Goal: Transaction & Acquisition: Purchase product/service

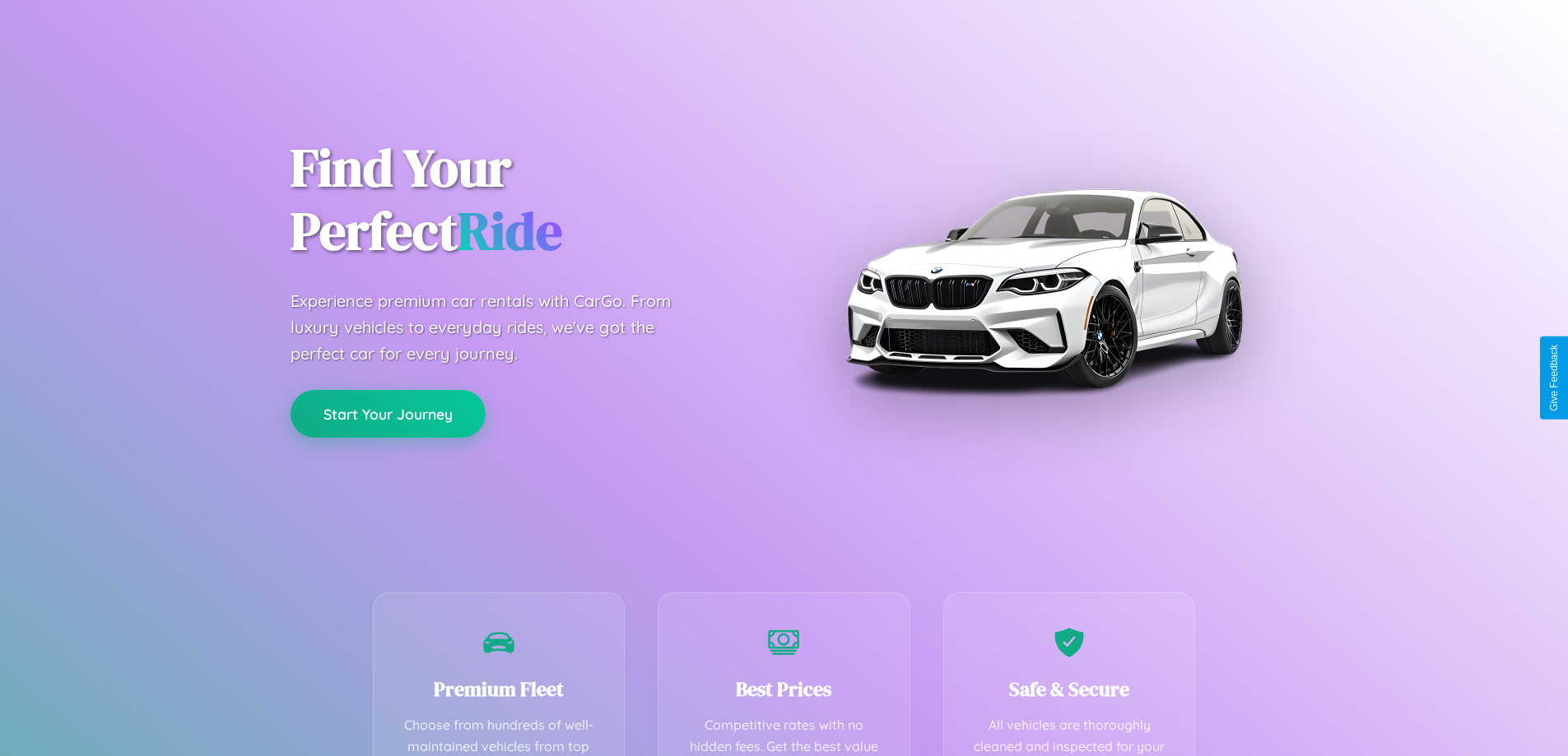
click at [388, 414] on button "Start Your Journey" at bounding box center [388, 414] width 195 height 47
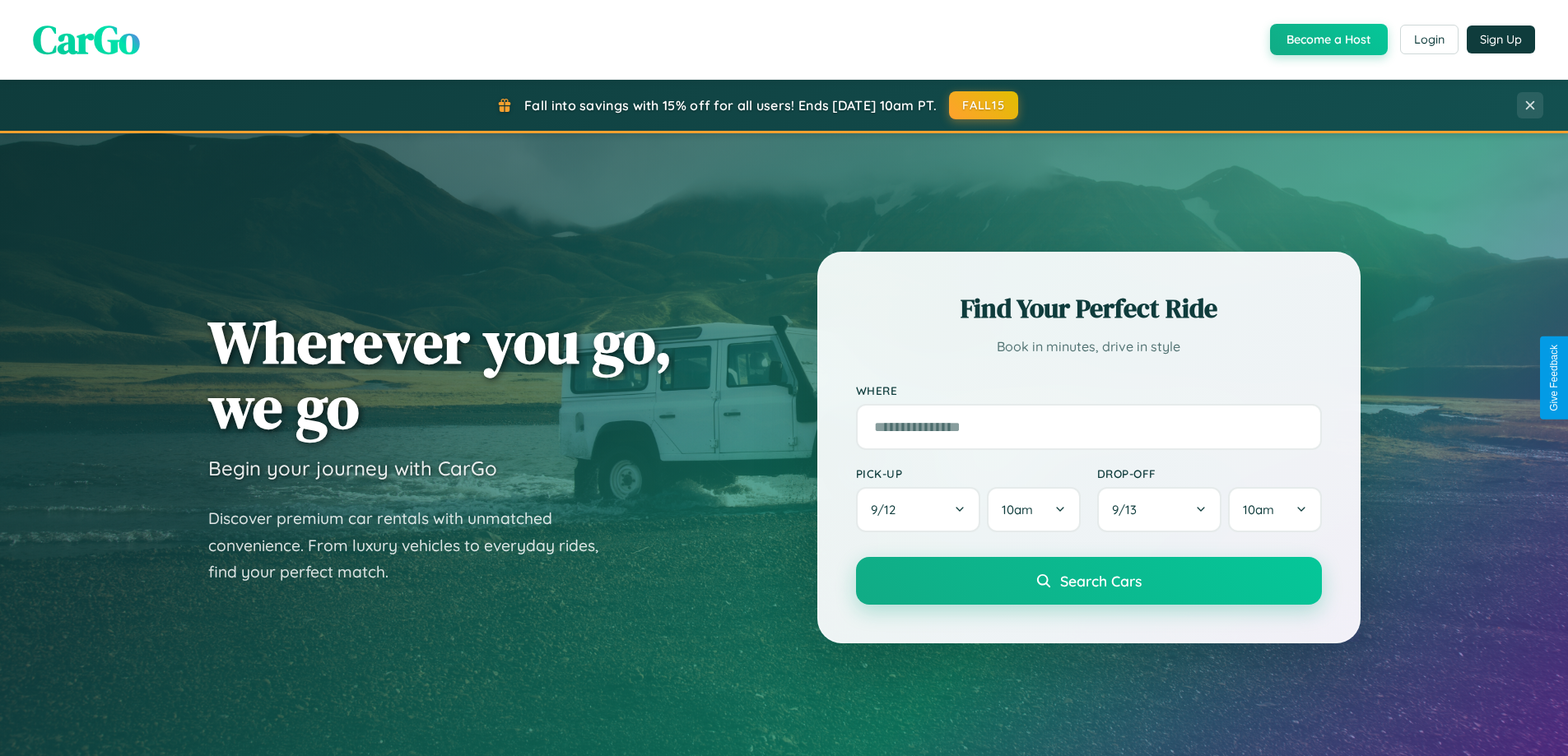
scroll to position [48, 0]
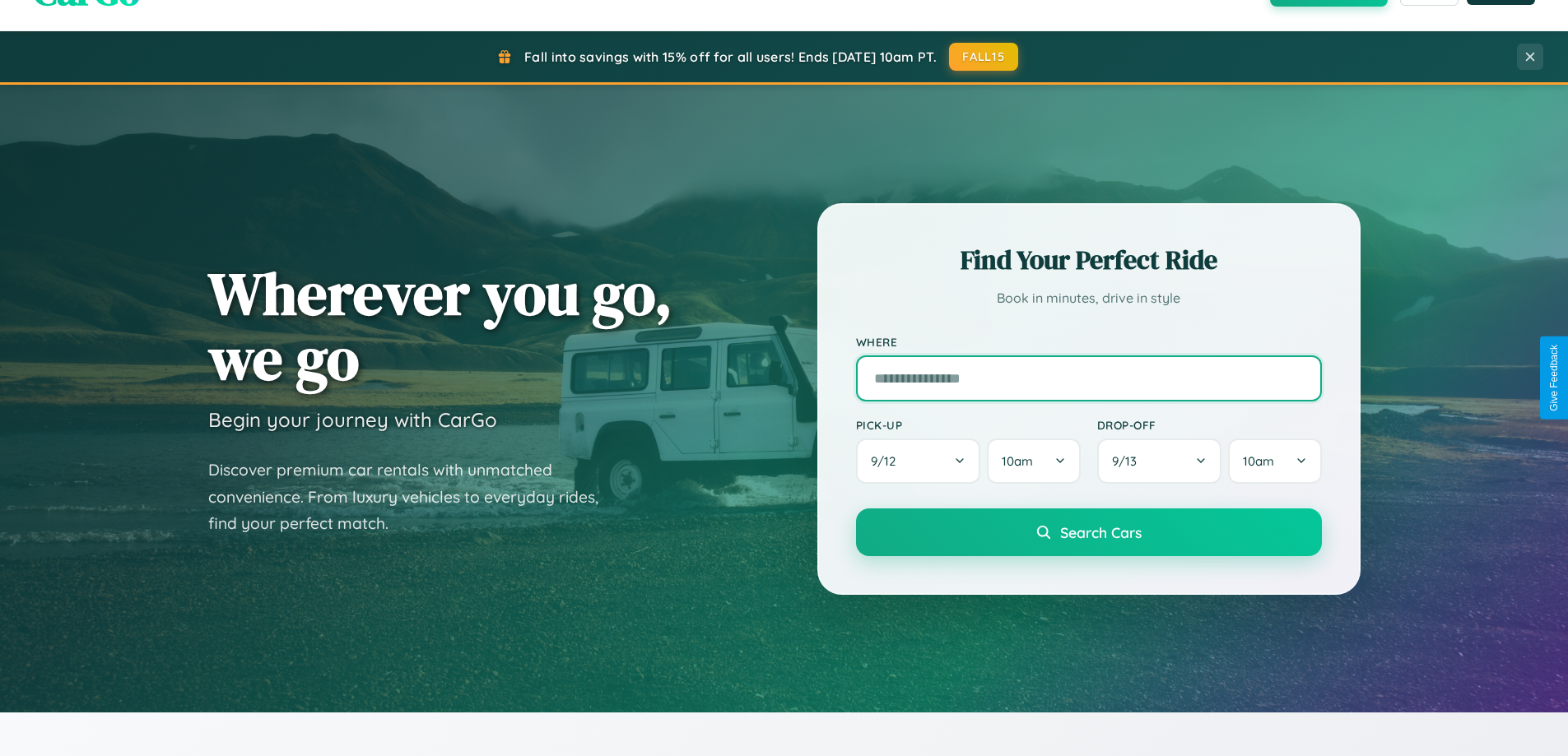
click at [1088, 378] on input "text" at bounding box center [1089, 378] width 466 height 46
type input "******"
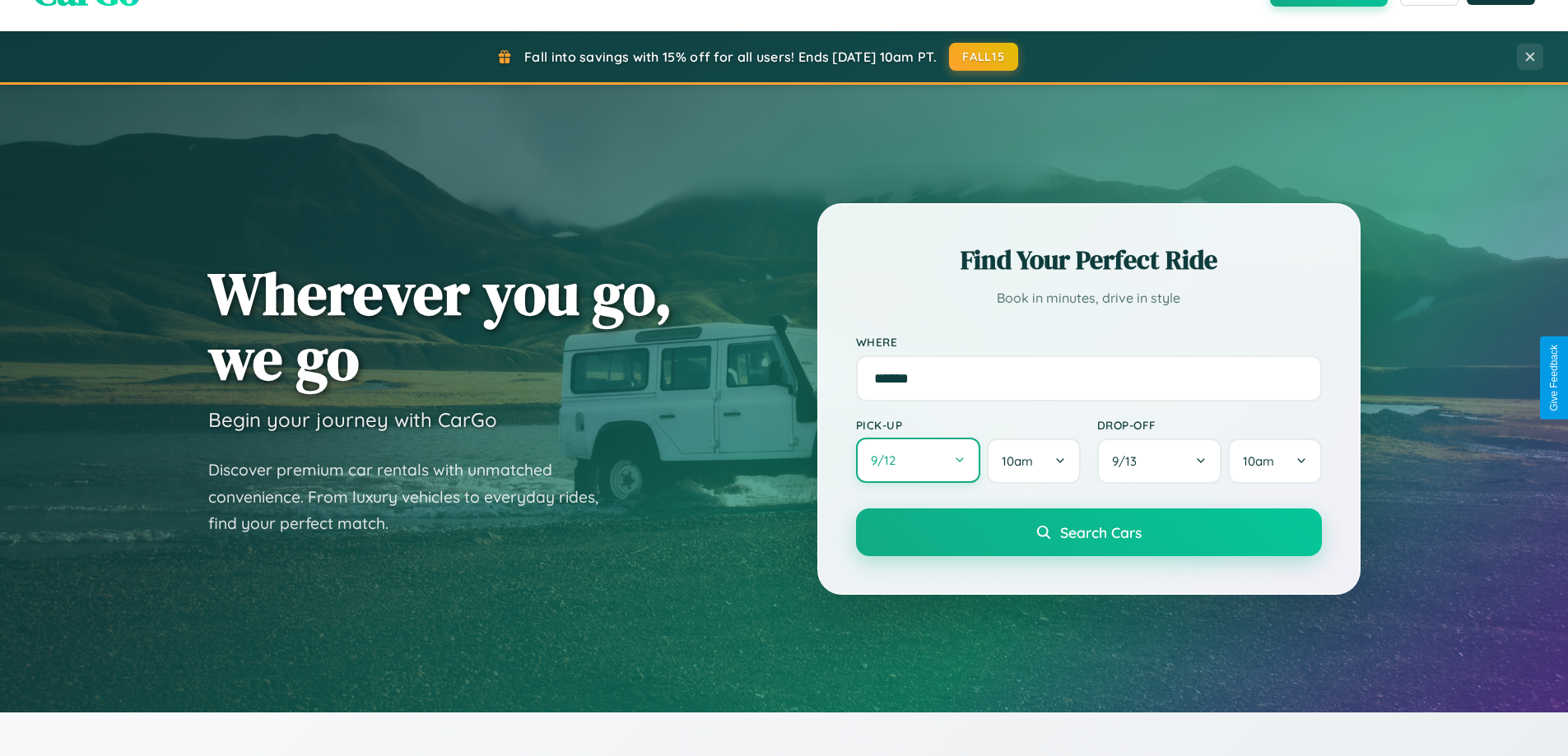
click at [918, 461] on button "9 / 12" at bounding box center [919, 460] width 125 height 45
select select "*"
select select "****"
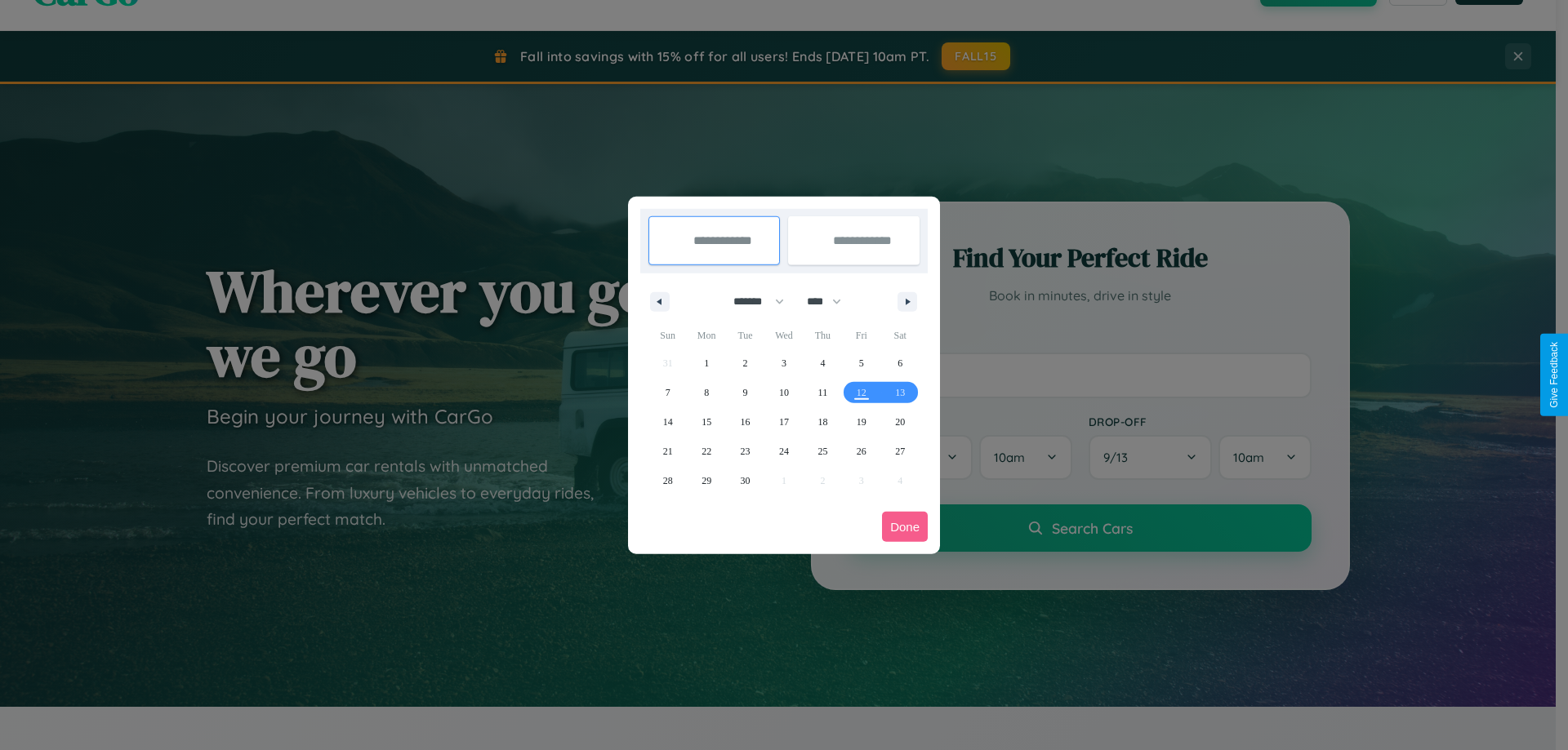
drag, startPoint x: 751, startPoint y: 302, endPoint x: 784, endPoint y: 328, distance: 42.0
click at [751, 302] on select "******* ******** ***** ***** *** **** **** ****** ********* ******* ******** **…" at bounding box center [755, 302] width 70 height 27
select select "**"
click at [745, 480] on span "30" at bounding box center [746, 480] width 10 height 29
type input "**********"
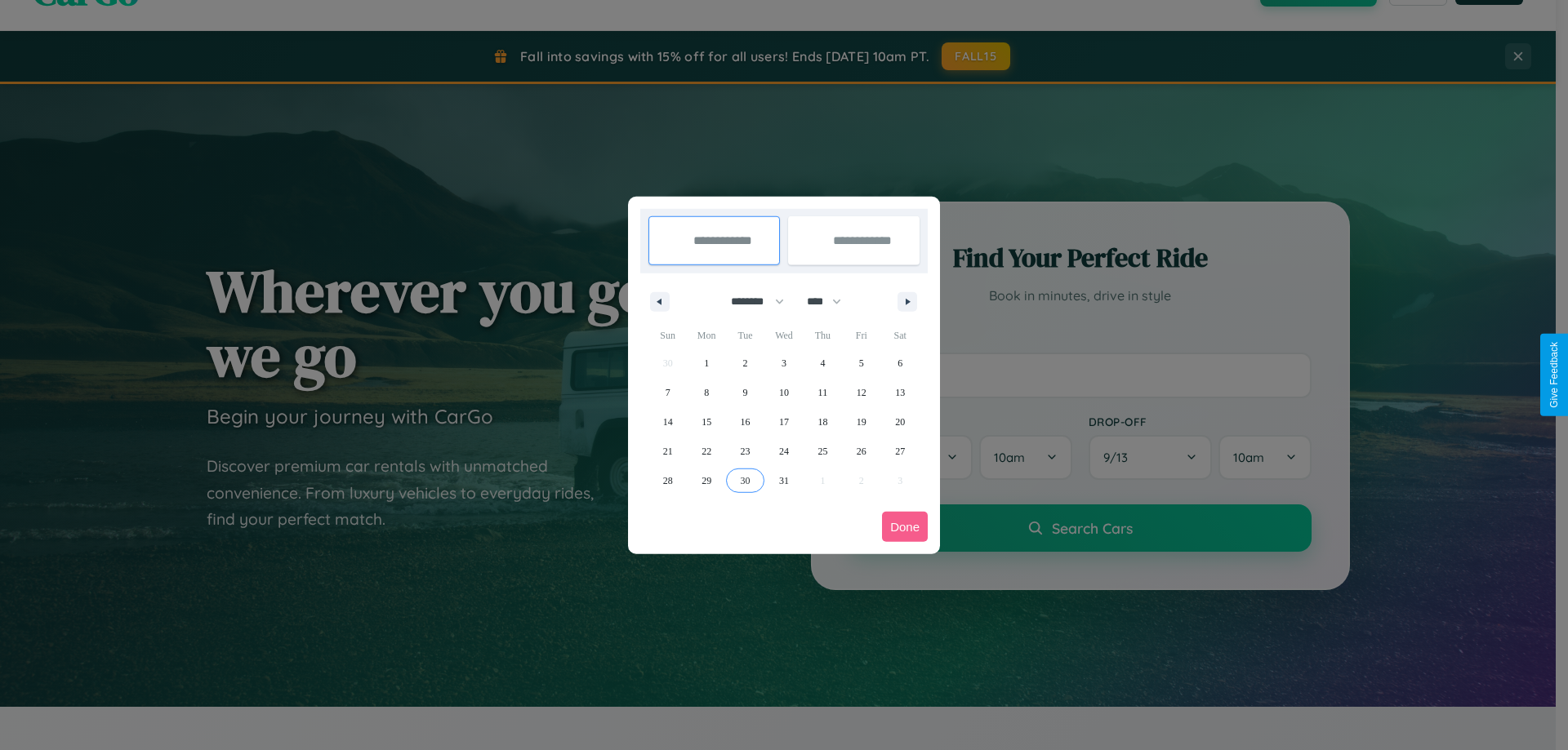
type input "**********"
click at [907, 302] on icon "button" at bounding box center [910, 302] width 8 height 7
select select "*"
select select "****"
click at [822, 392] on span "8" at bounding box center [822, 392] width 5 height 29
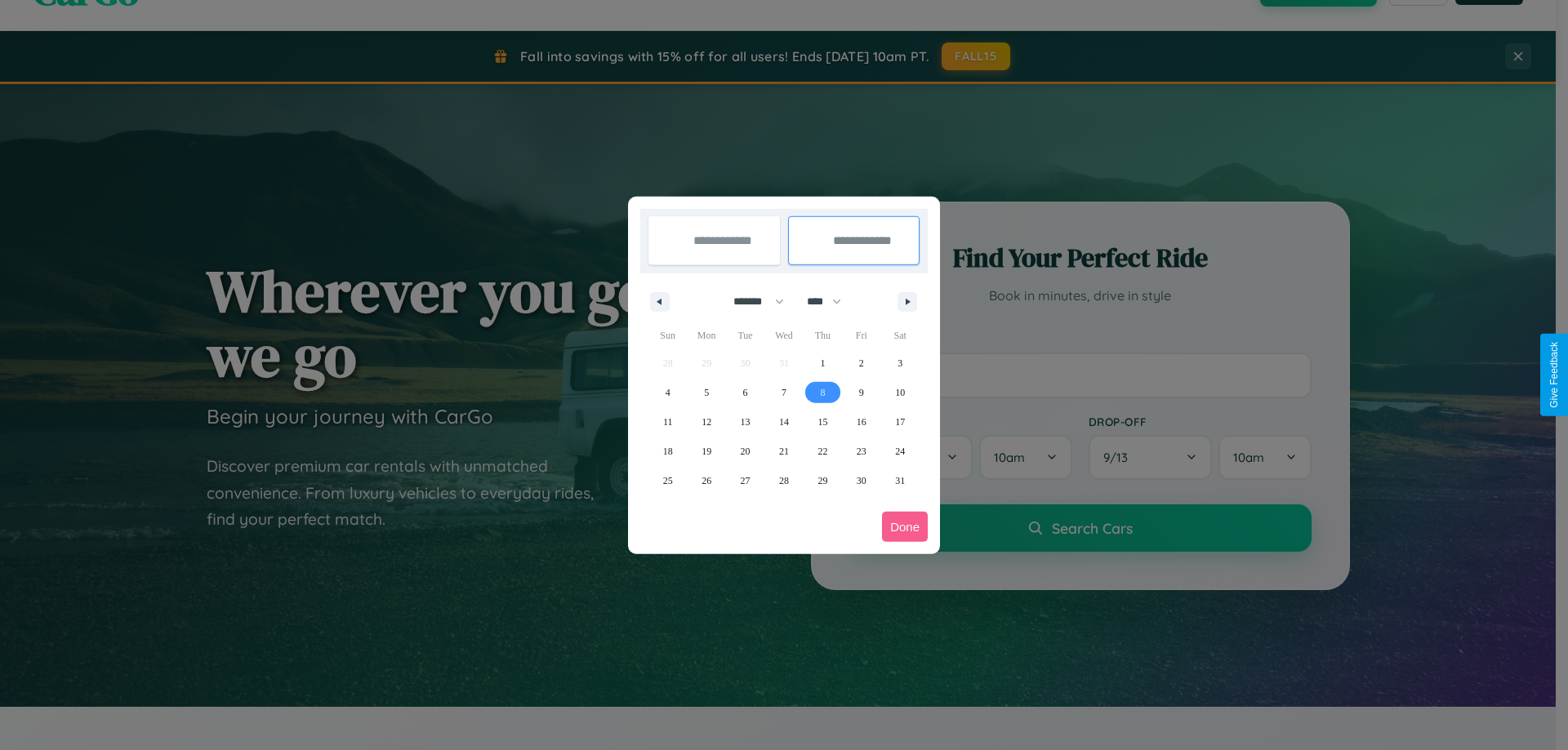
type input "**********"
select select "**"
select select "****"
click at [905, 527] on button "Done" at bounding box center [905, 527] width 45 height 30
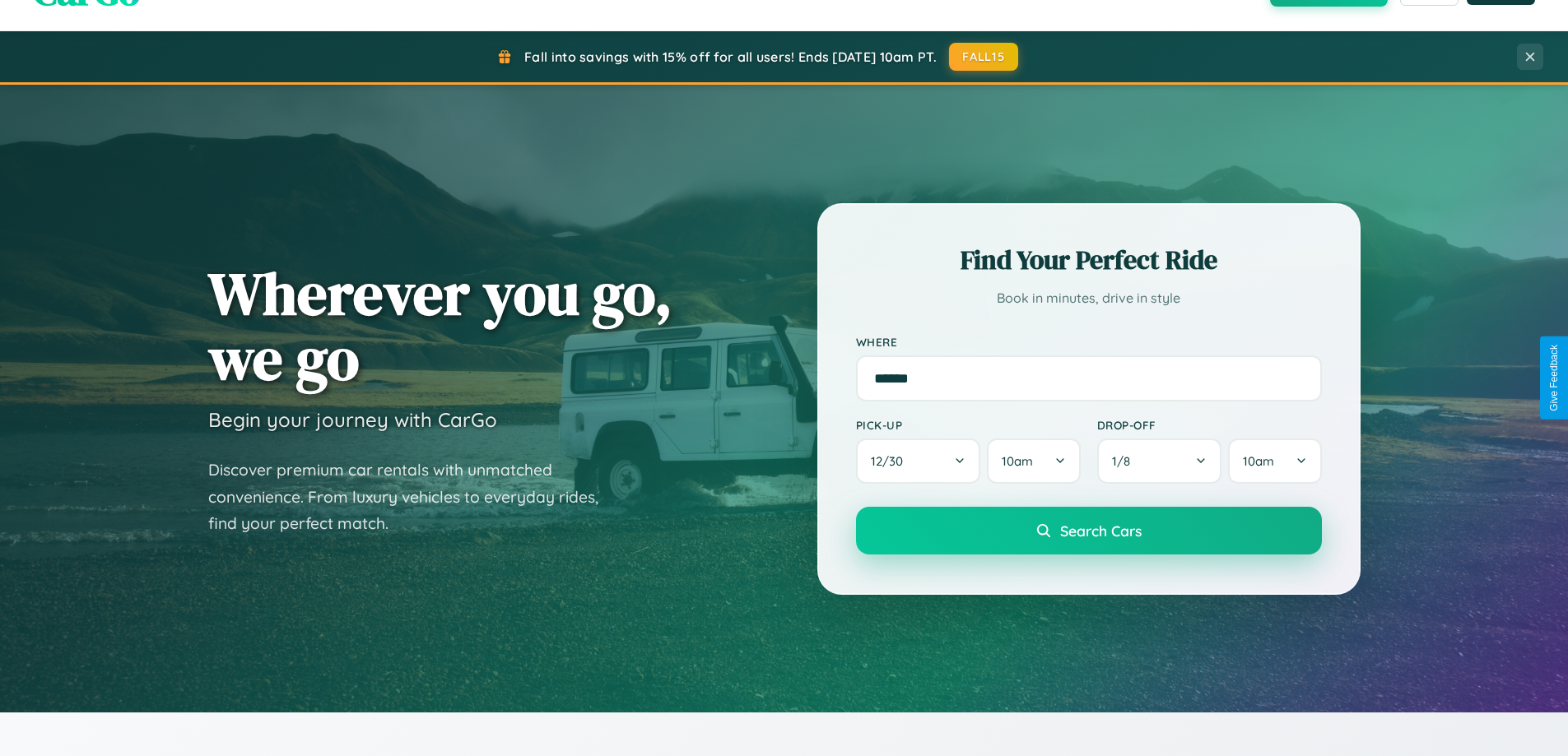
click at [1088, 531] on span "Search Cars" at bounding box center [1101, 530] width 81 height 18
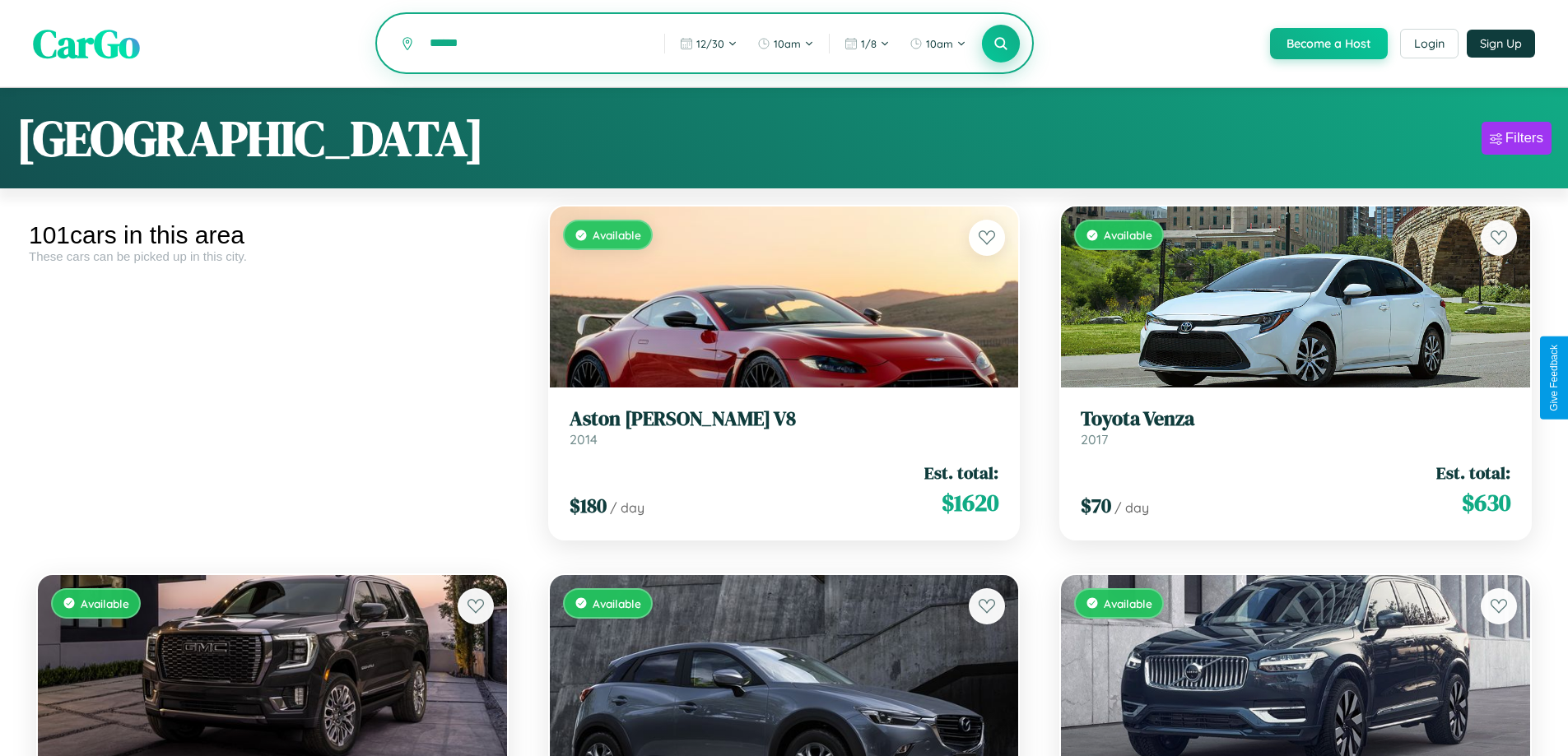
type input "******"
click at [1000, 44] on icon at bounding box center [1001, 43] width 15 height 15
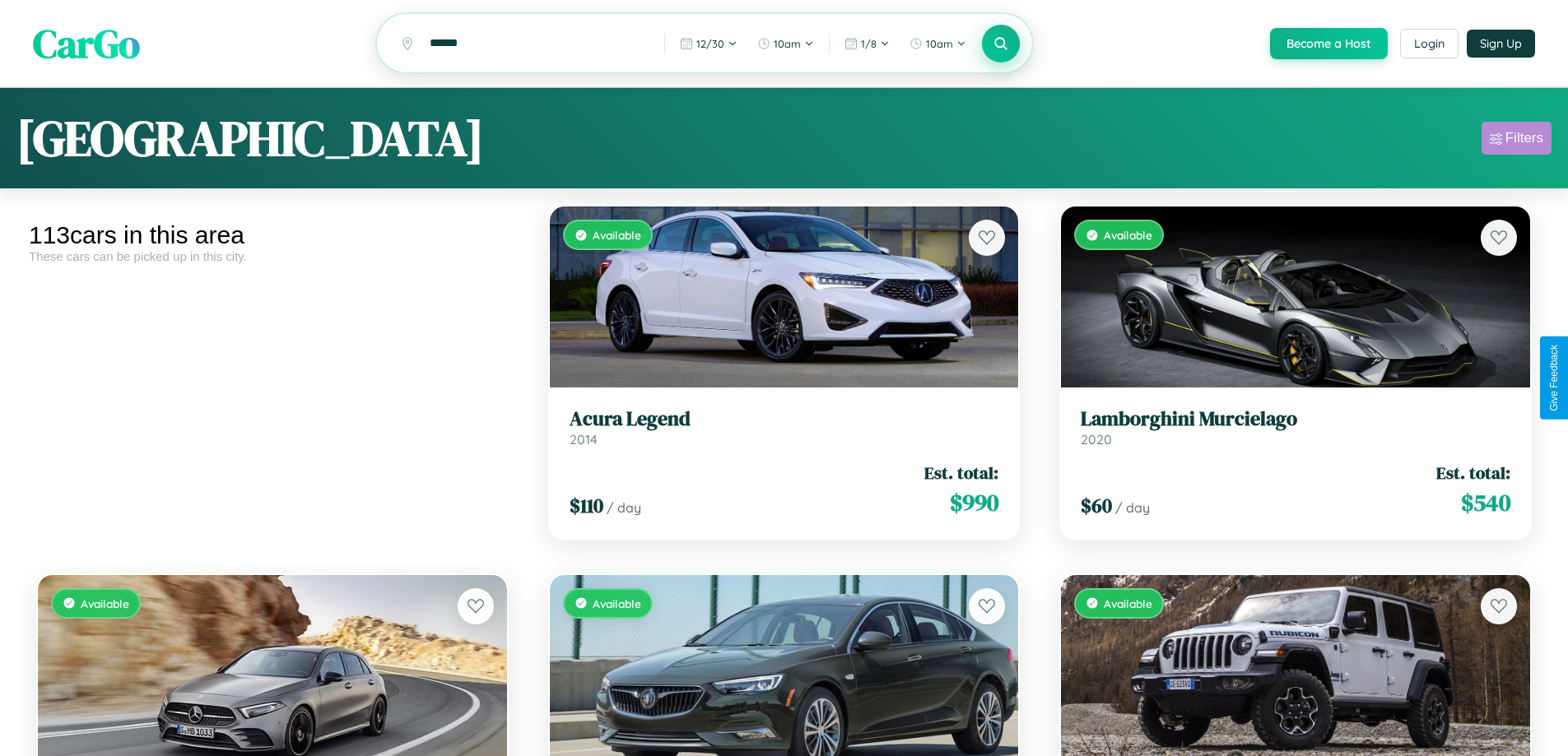
click at [1516, 141] on div "Filters" at bounding box center [1524, 138] width 38 height 16
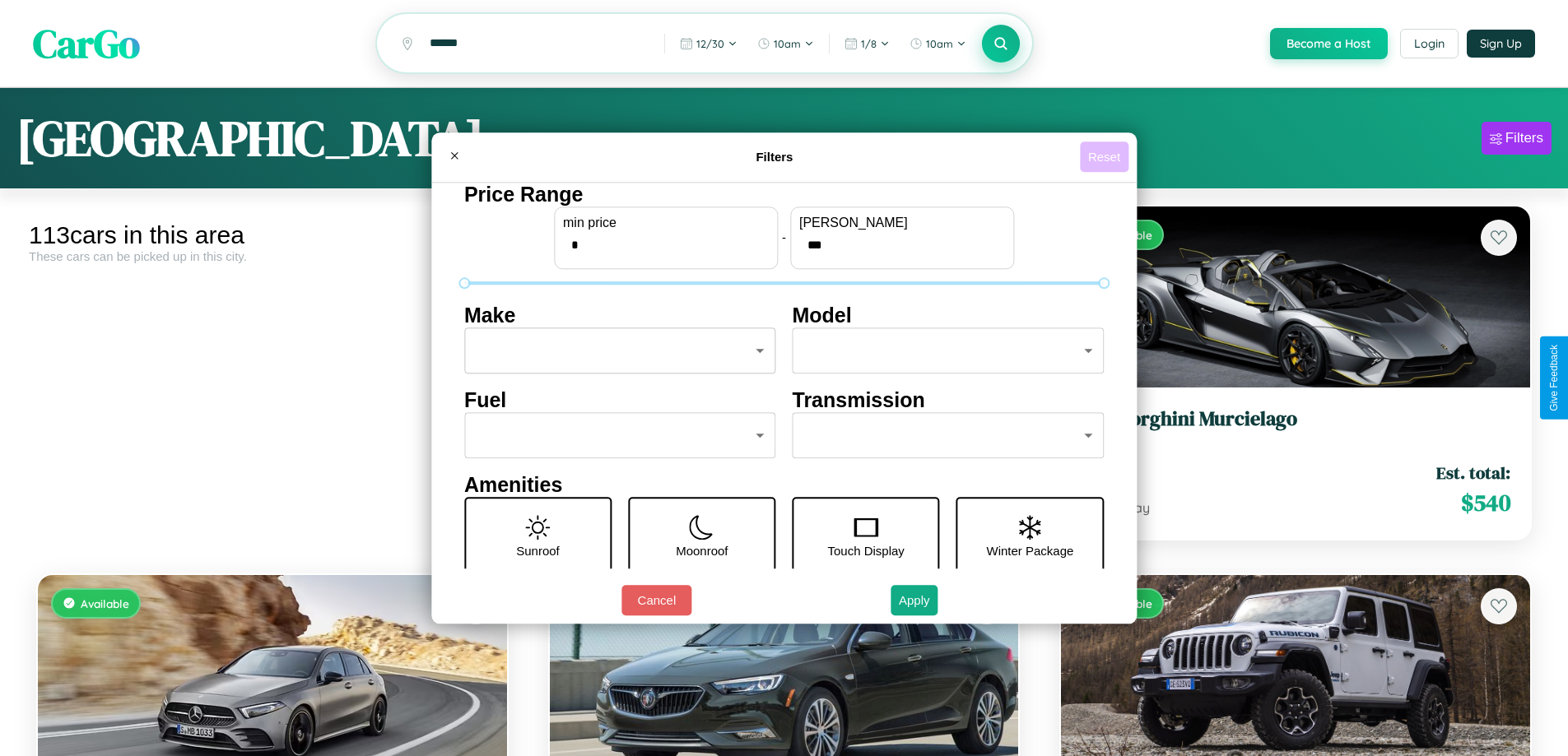
click at [1107, 157] on button "Reset" at bounding box center [1104, 157] width 48 height 30
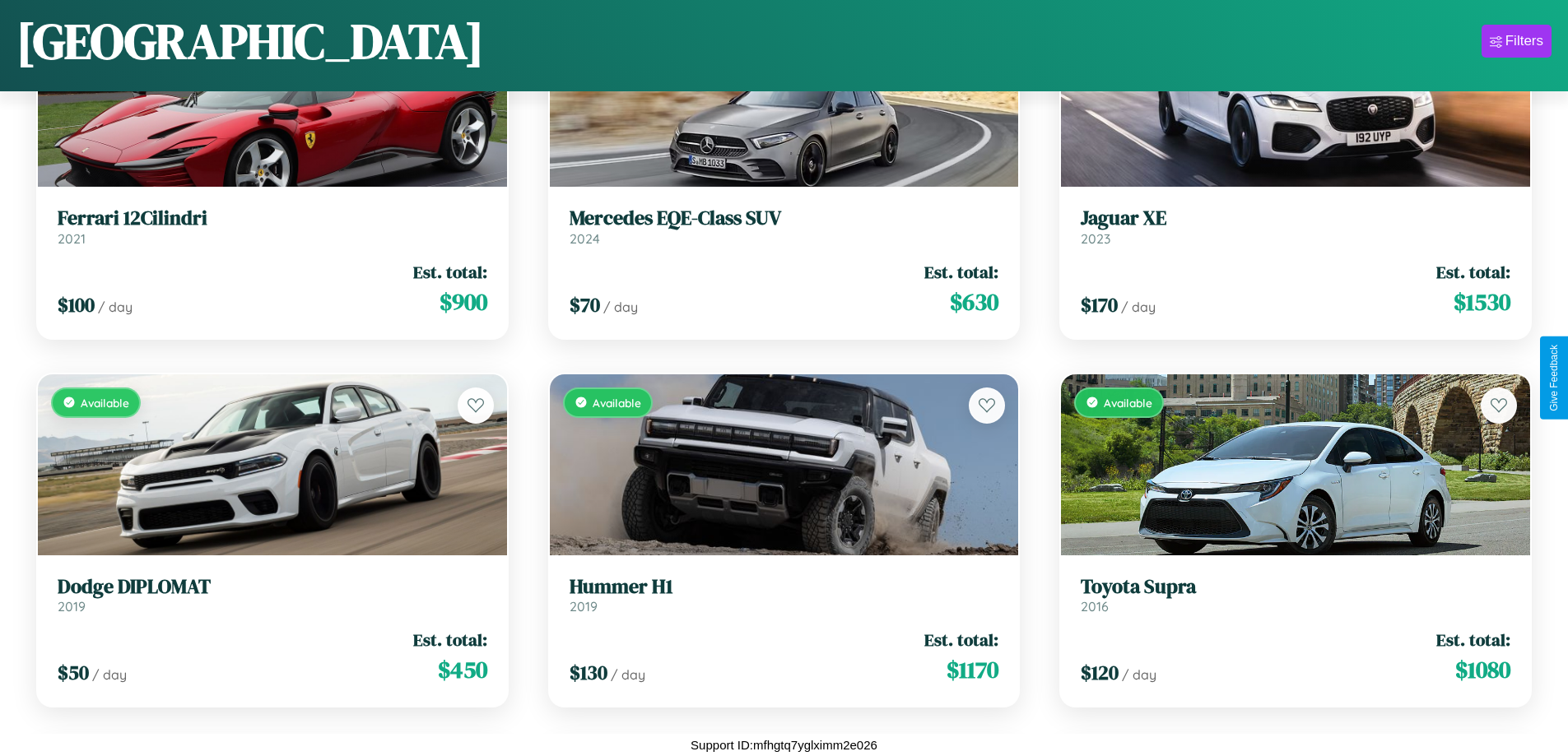
scroll to position [8708, 0]
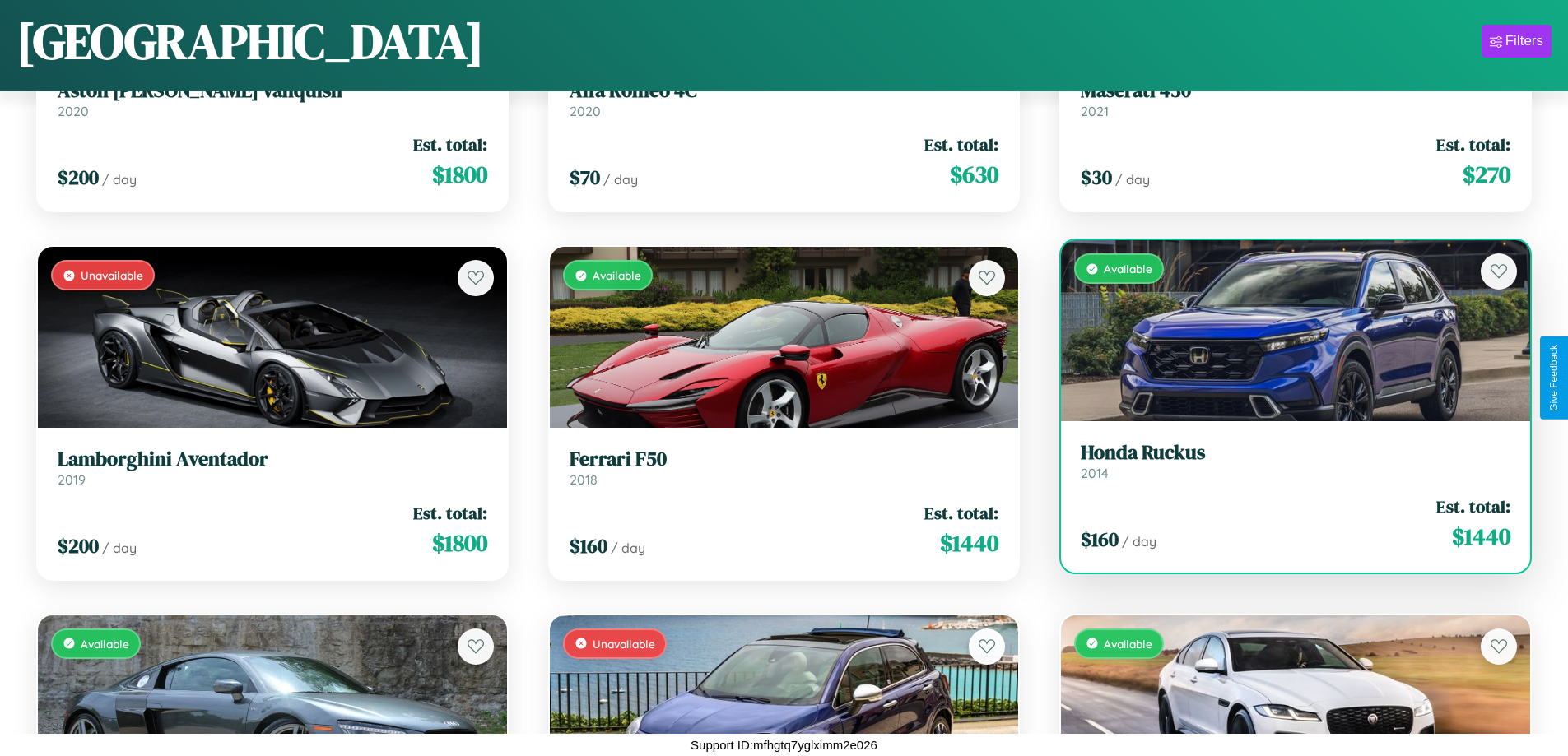
click at [1285, 467] on link "Honda Ruckus 2014" at bounding box center [1295, 461] width 429 height 41
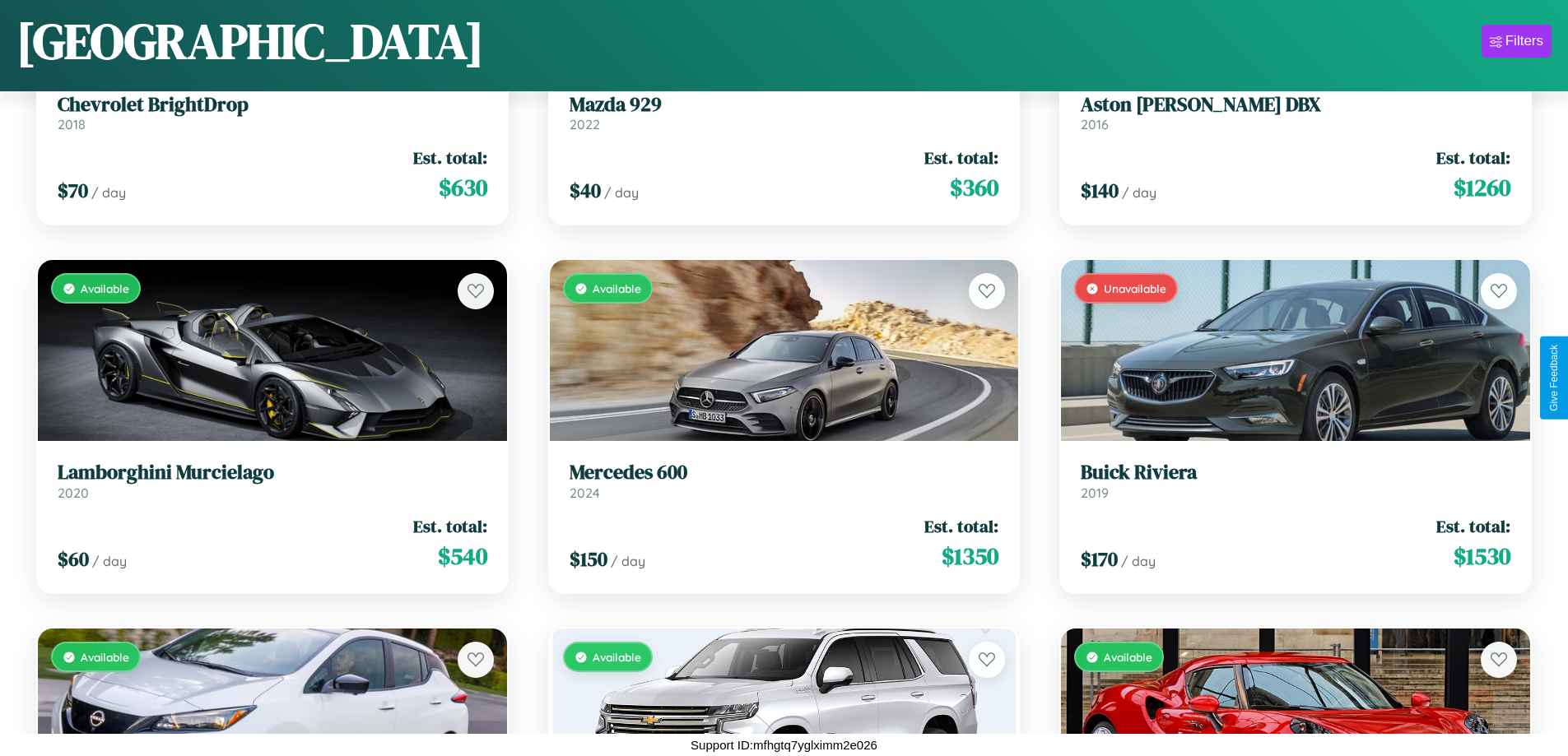
scroll to position [10919, 0]
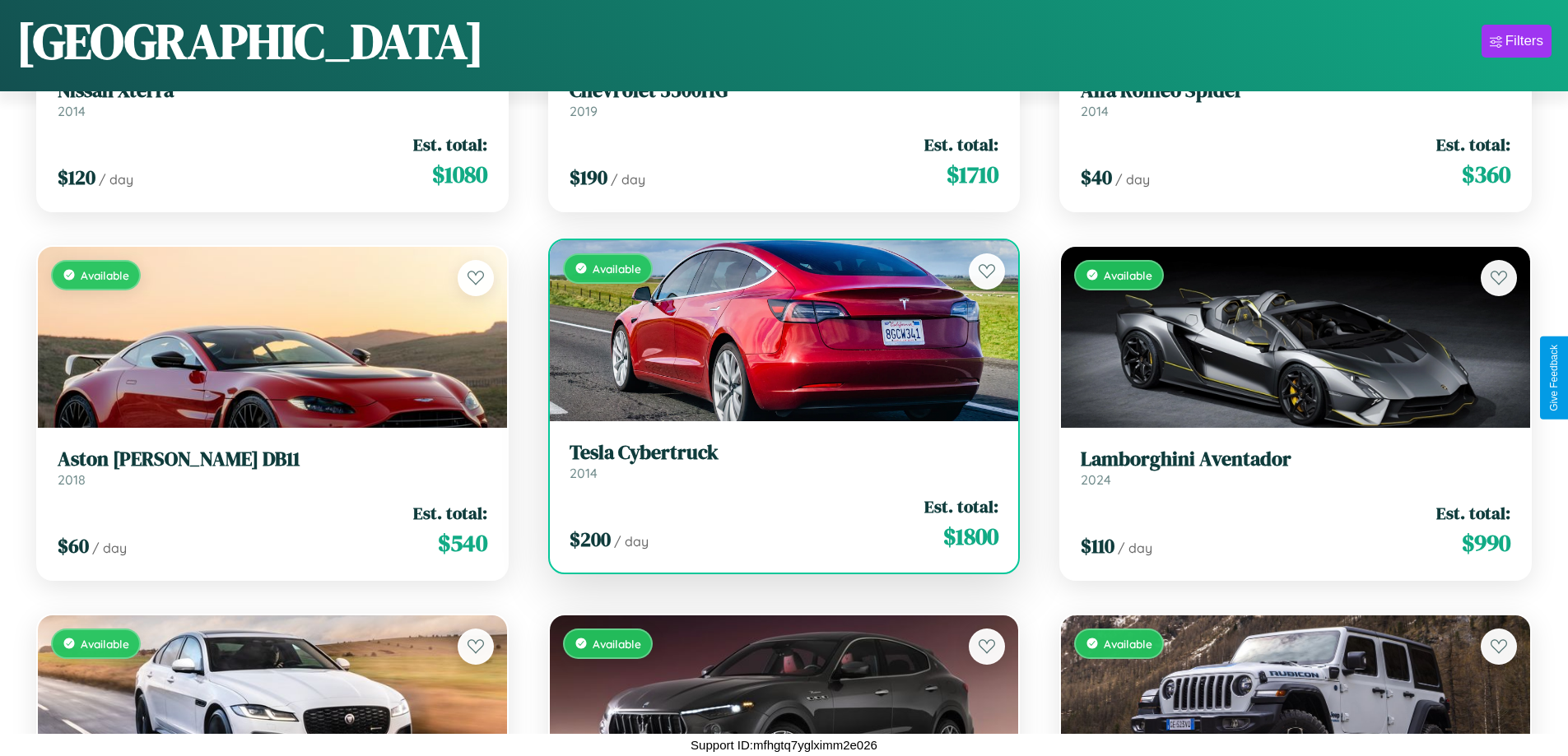
click at [777, 523] on div "$ 200 / day Est. total: $ 1800" at bounding box center [784, 523] width 429 height 58
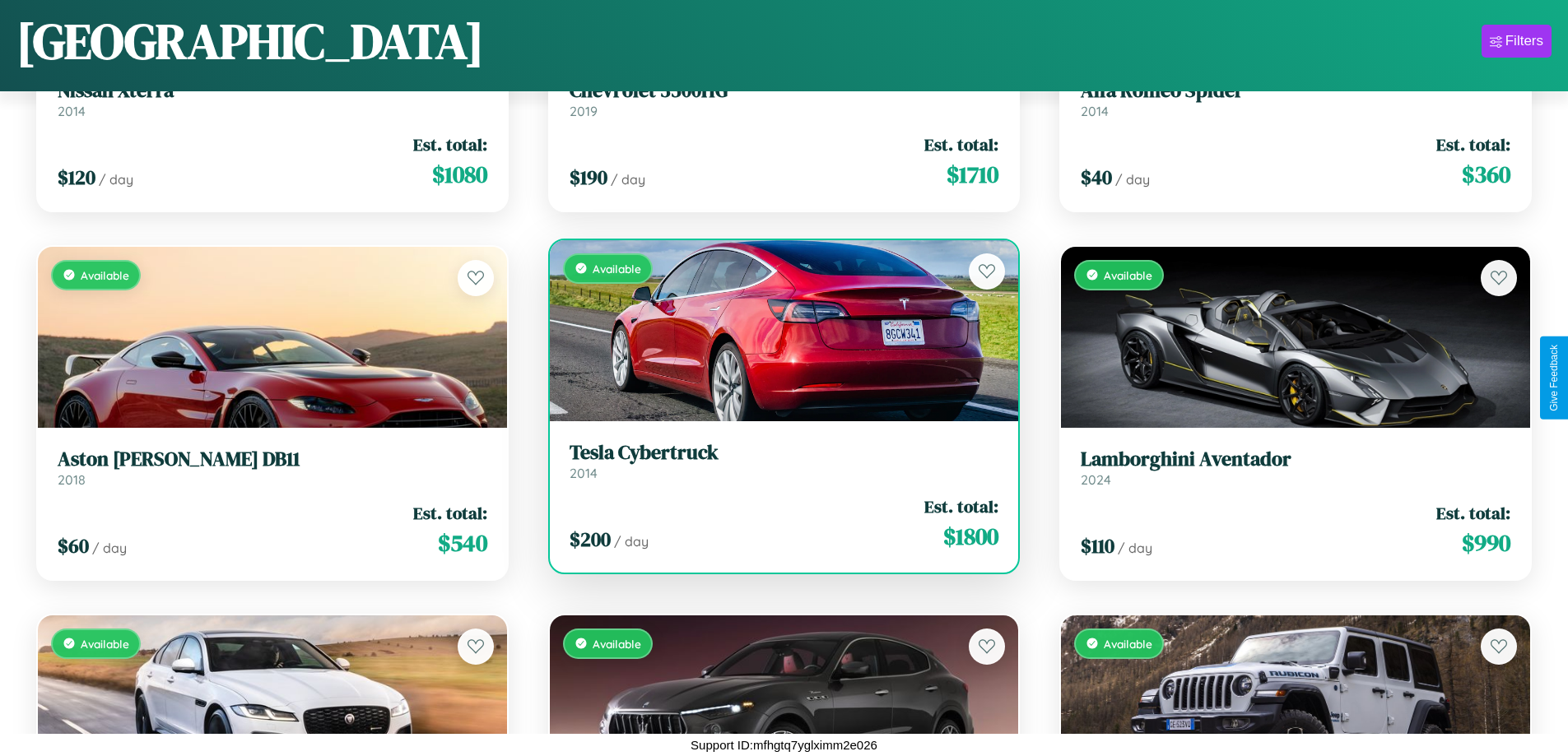
click at [777, 523] on div "$ 200 / day Est. total: $ 1800" at bounding box center [784, 523] width 429 height 58
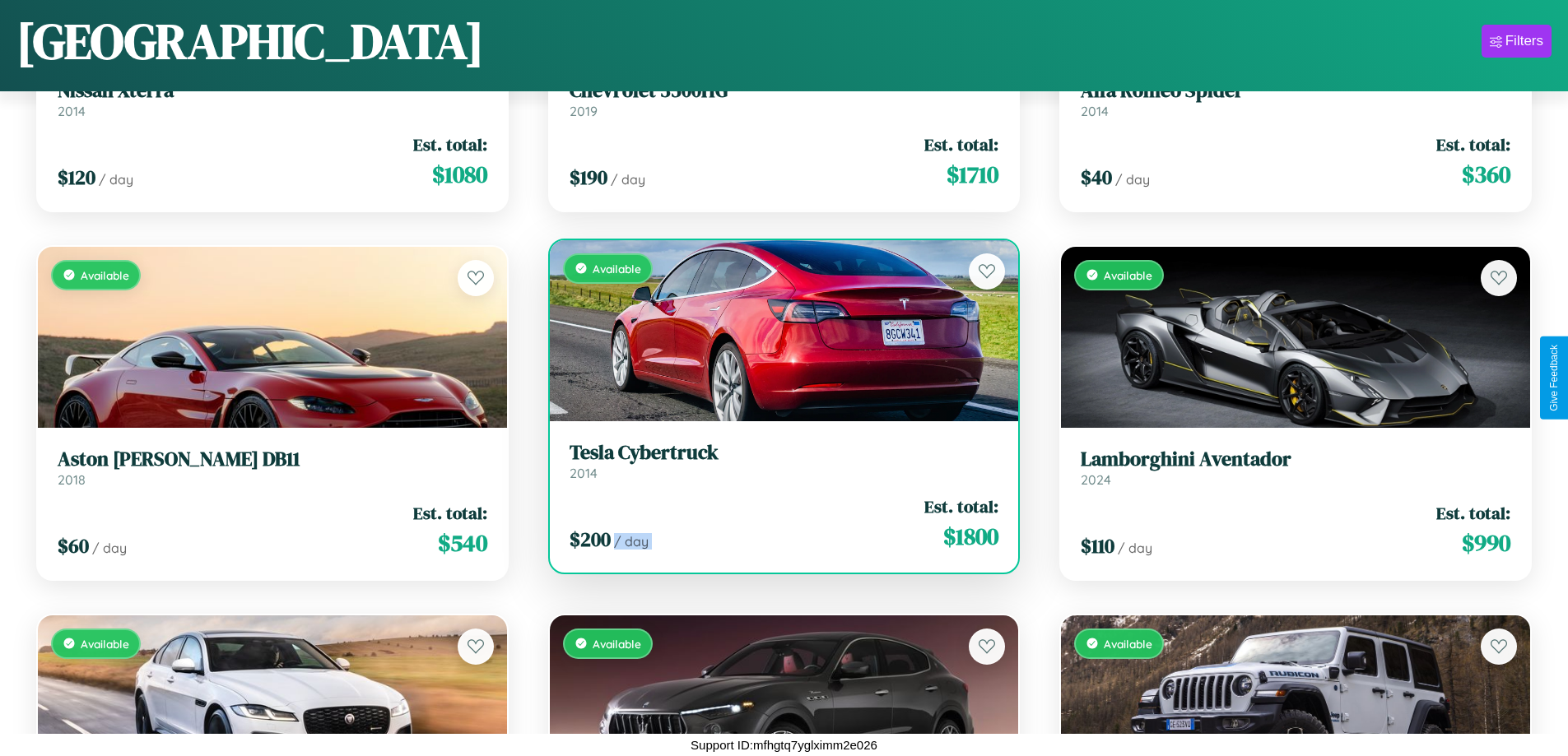
click at [777, 523] on div "$ 200 / day Est. total: $ 1800" at bounding box center [784, 523] width 429 height 58
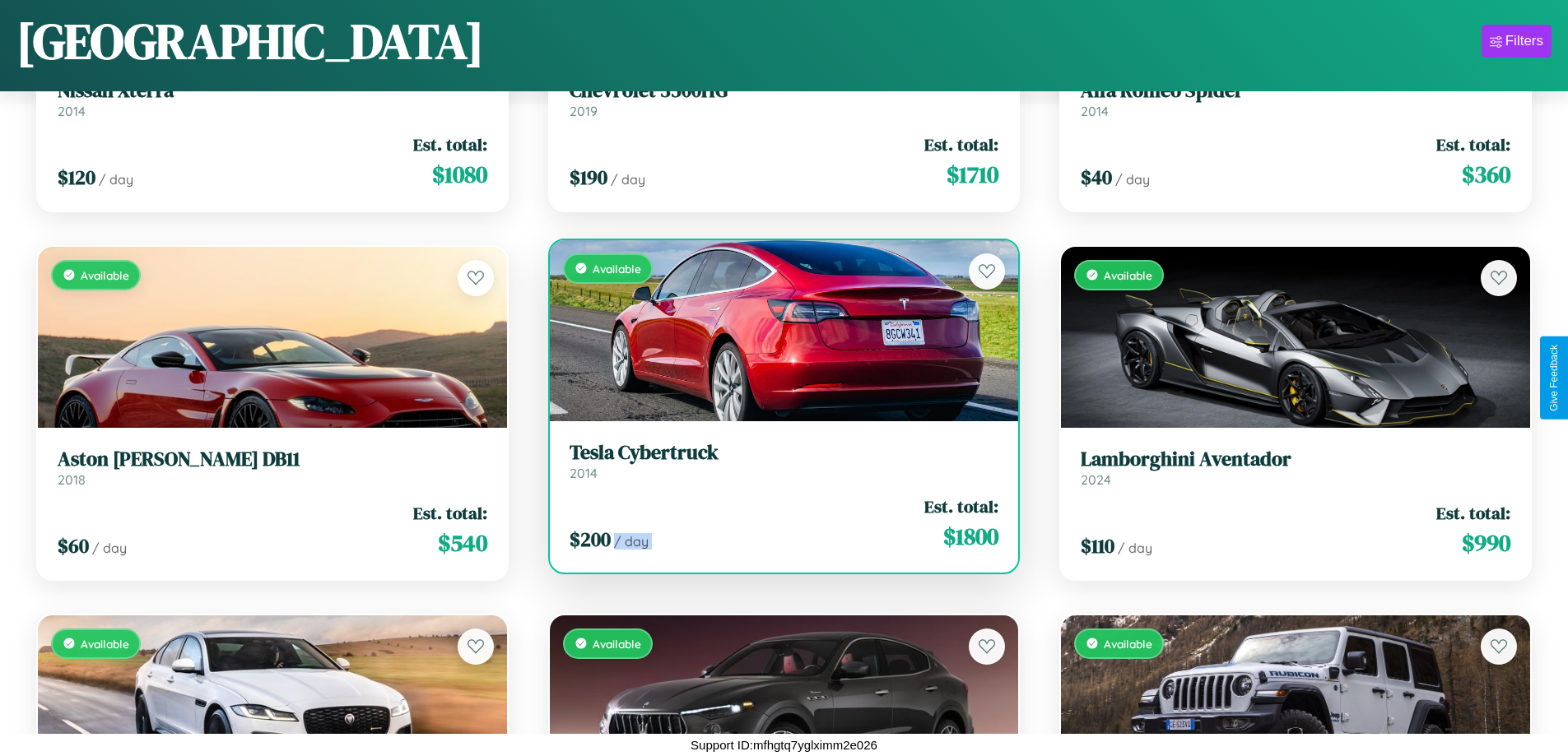
click at [777, 523] on div "$ 200 / day Est. total: $ 1800" at bounding box center [784, 523] width 429 height 58
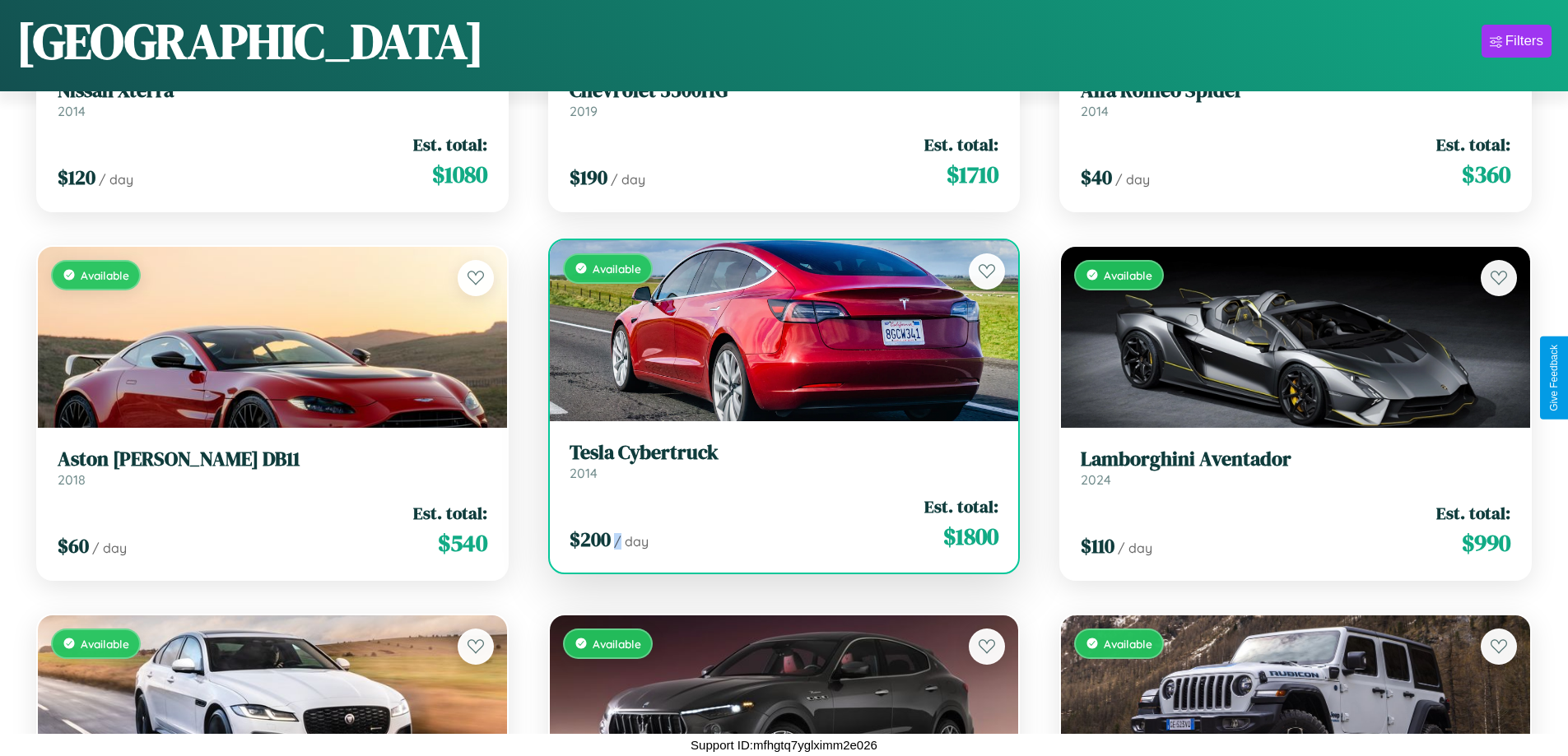
click at [777, 523] on div "$ 200 / day Est. total: $ 1800" at bounding box center [784, 523] width 429 height 58
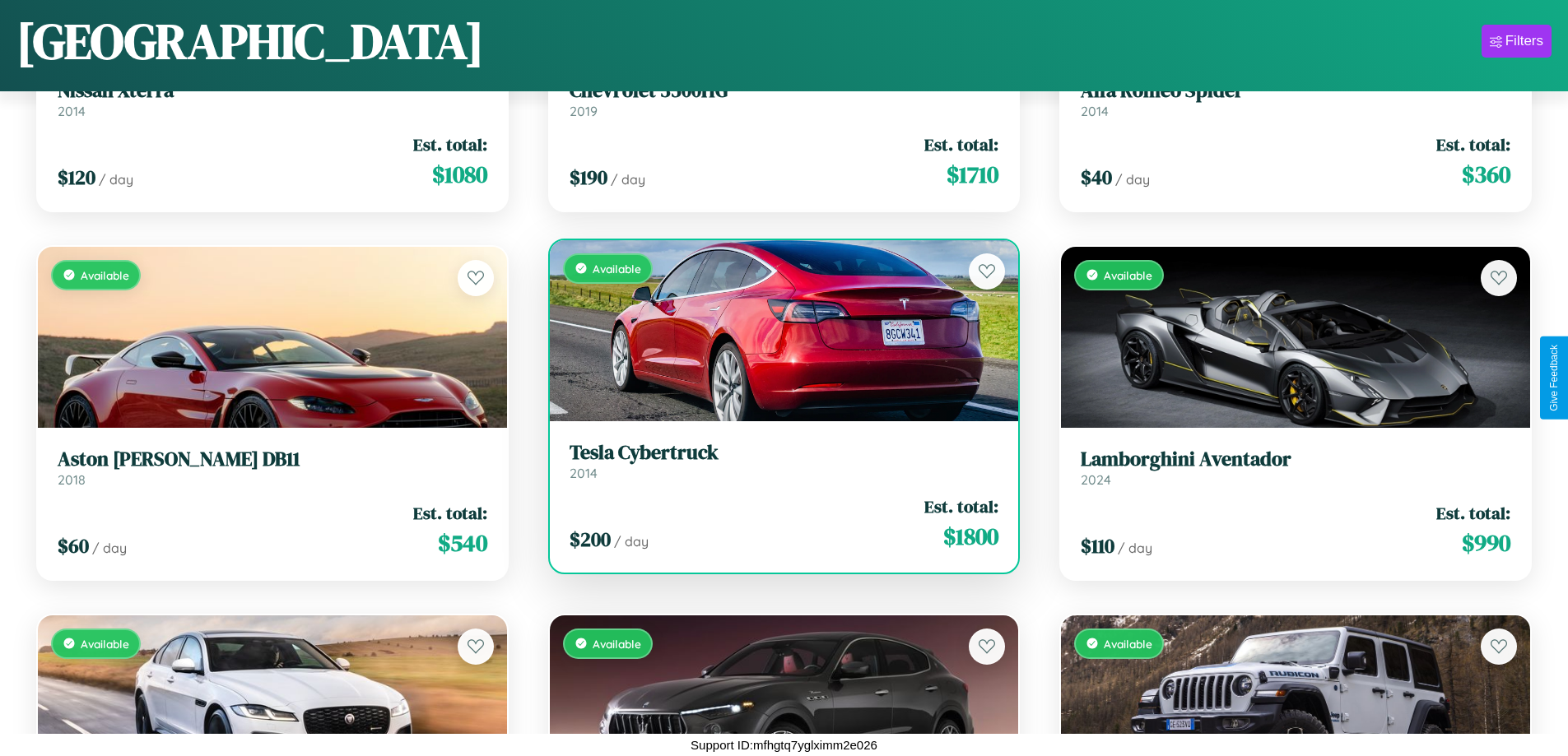
click at [777, 461] on h3 "Tesla Cybertruck" at bounding box center [784, 453] width 429 height 24
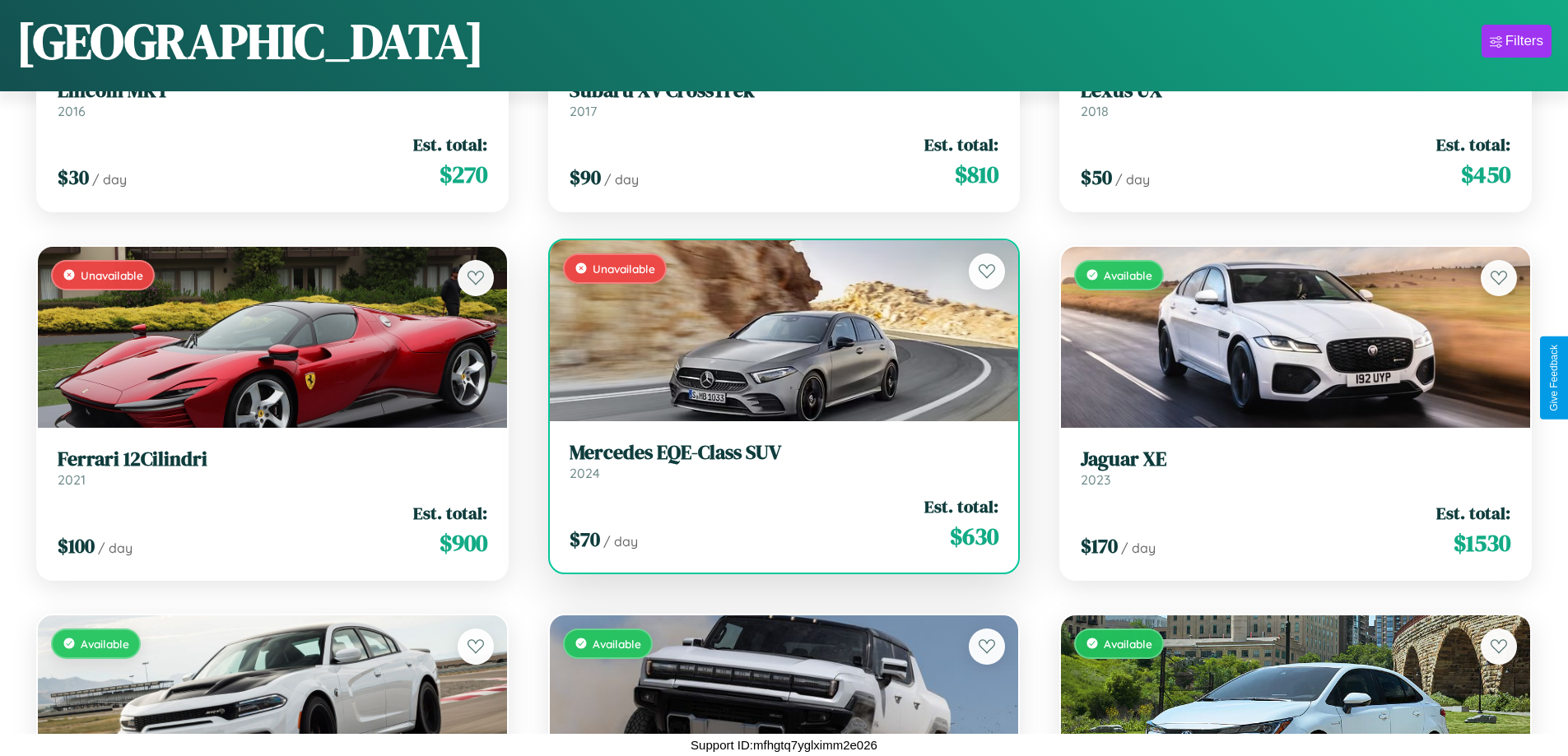
click at [777, 461] on h3 "Mercedes EQE-Class SUV" at bounding box center [784, 453] width 429 height 24
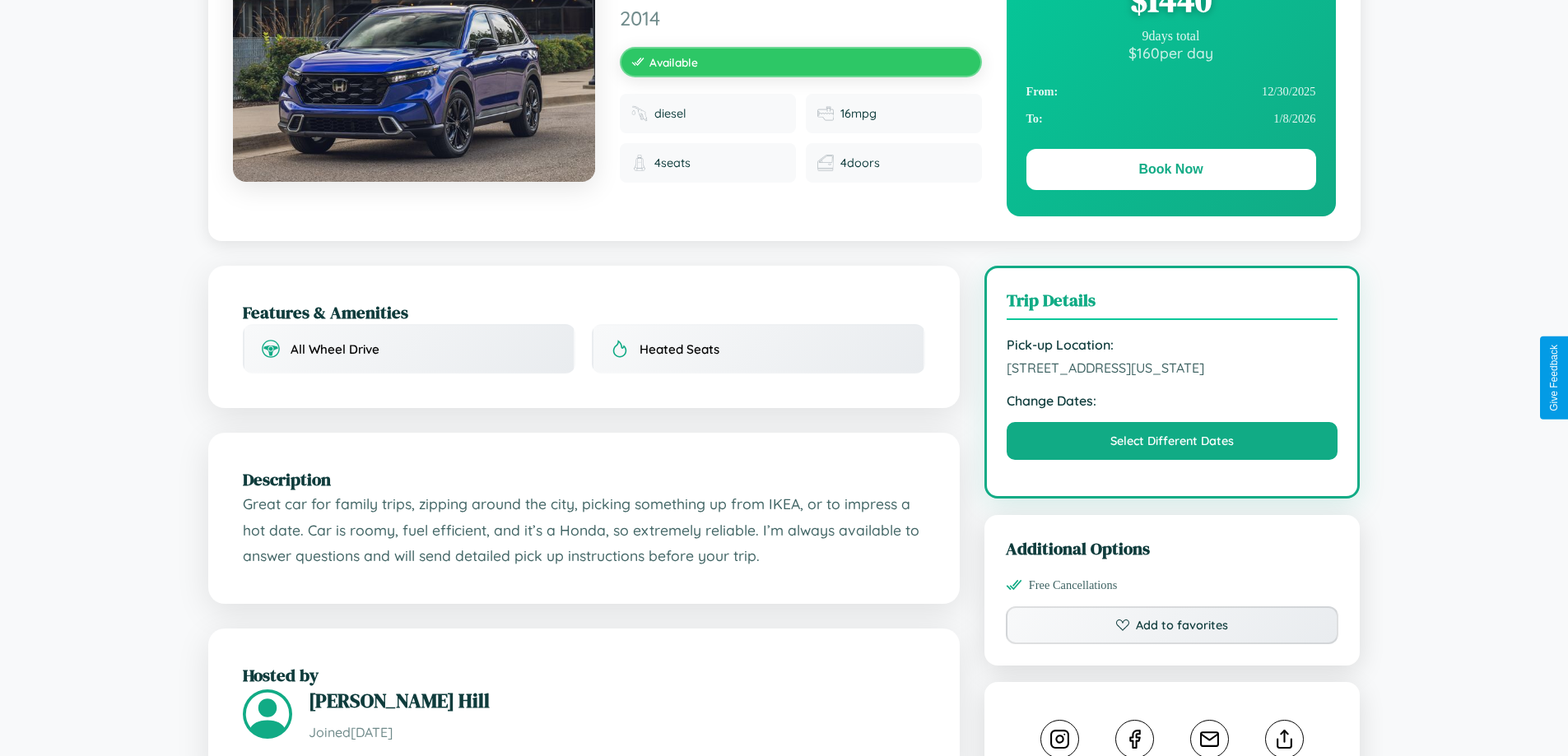
scroll to position [178, 0]
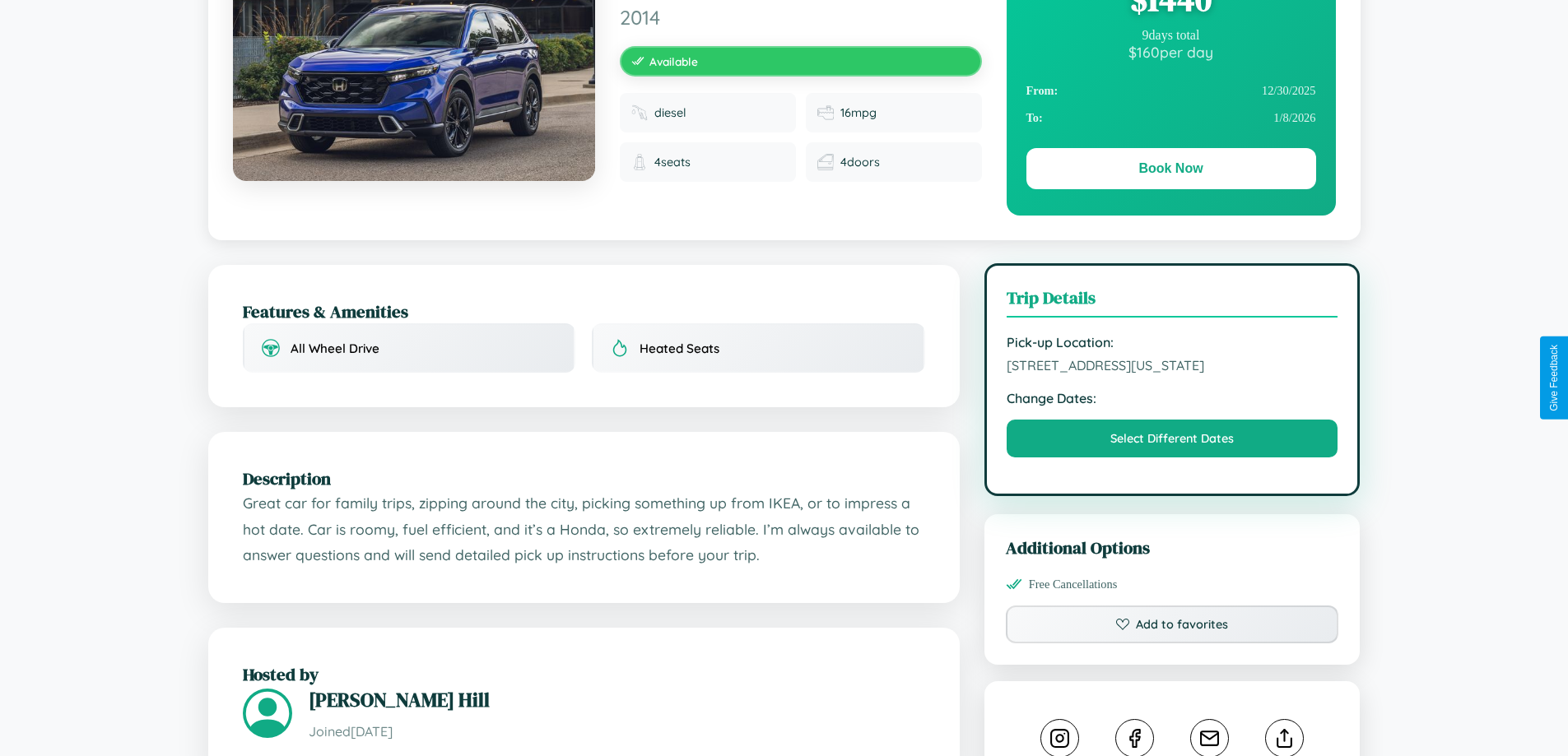
click at [1172, 373] on span "7761 High Street Boston Massachusetts 79087 United States" at bounding box center [1173, 365] width 332 height 16
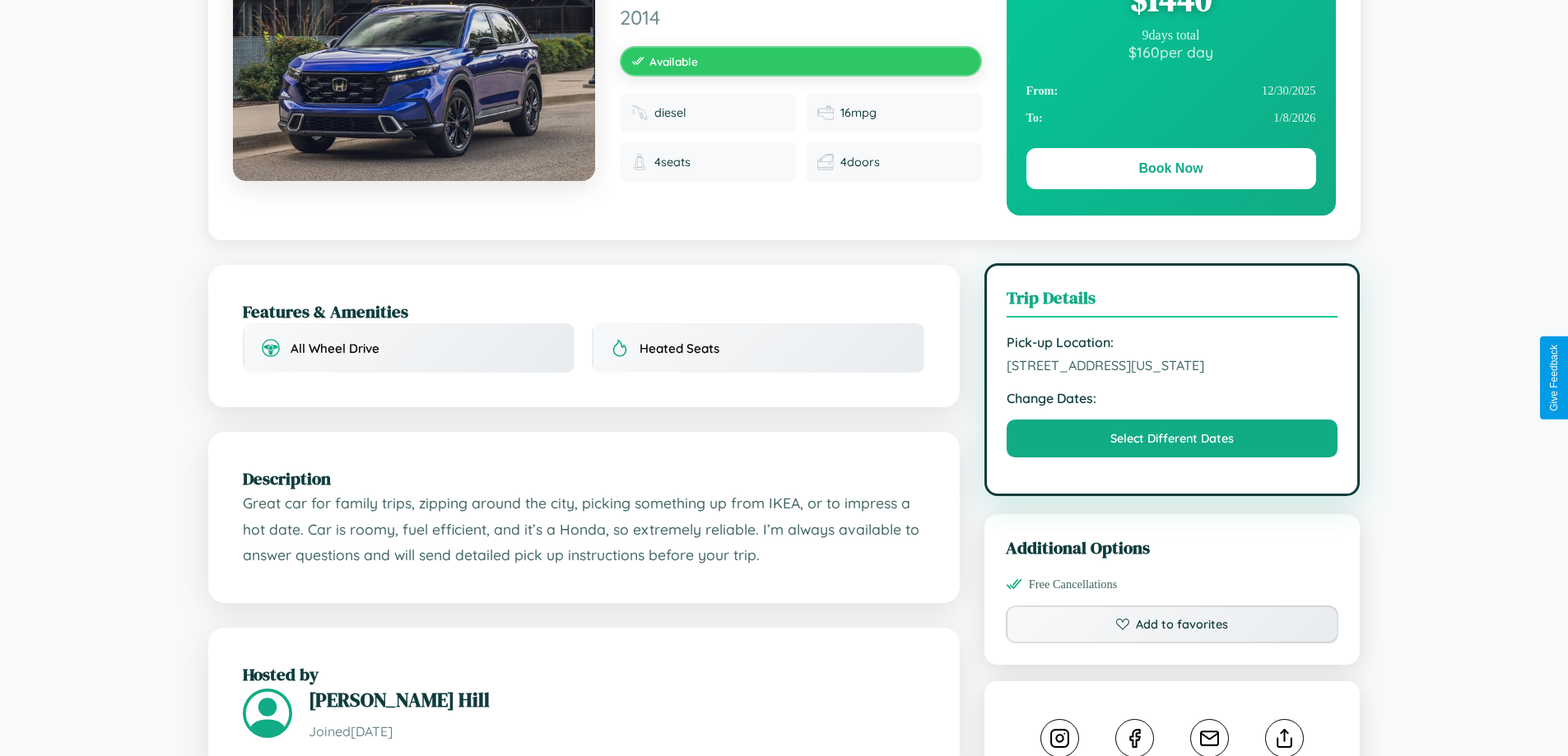
click at [1172, 373] on span "7761 High Street Boston Massachusetts 79087 United States" at bounding box center [1173, 365] width 332 height 16
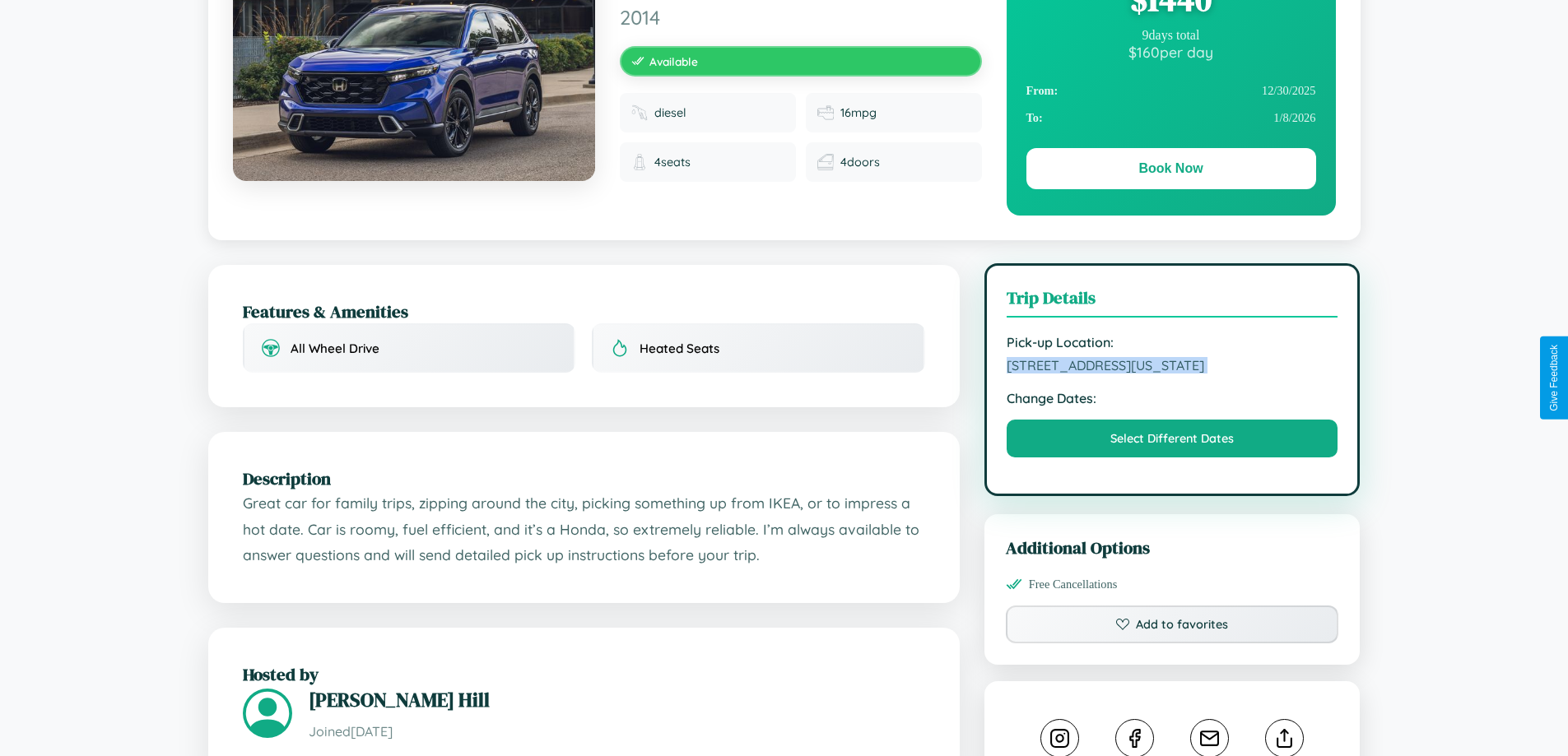
click at [1172, 373] on span "7761 High Street Boston Massachusetts 79087 United States" at bounding box center [1173, 365] width 332 height 16
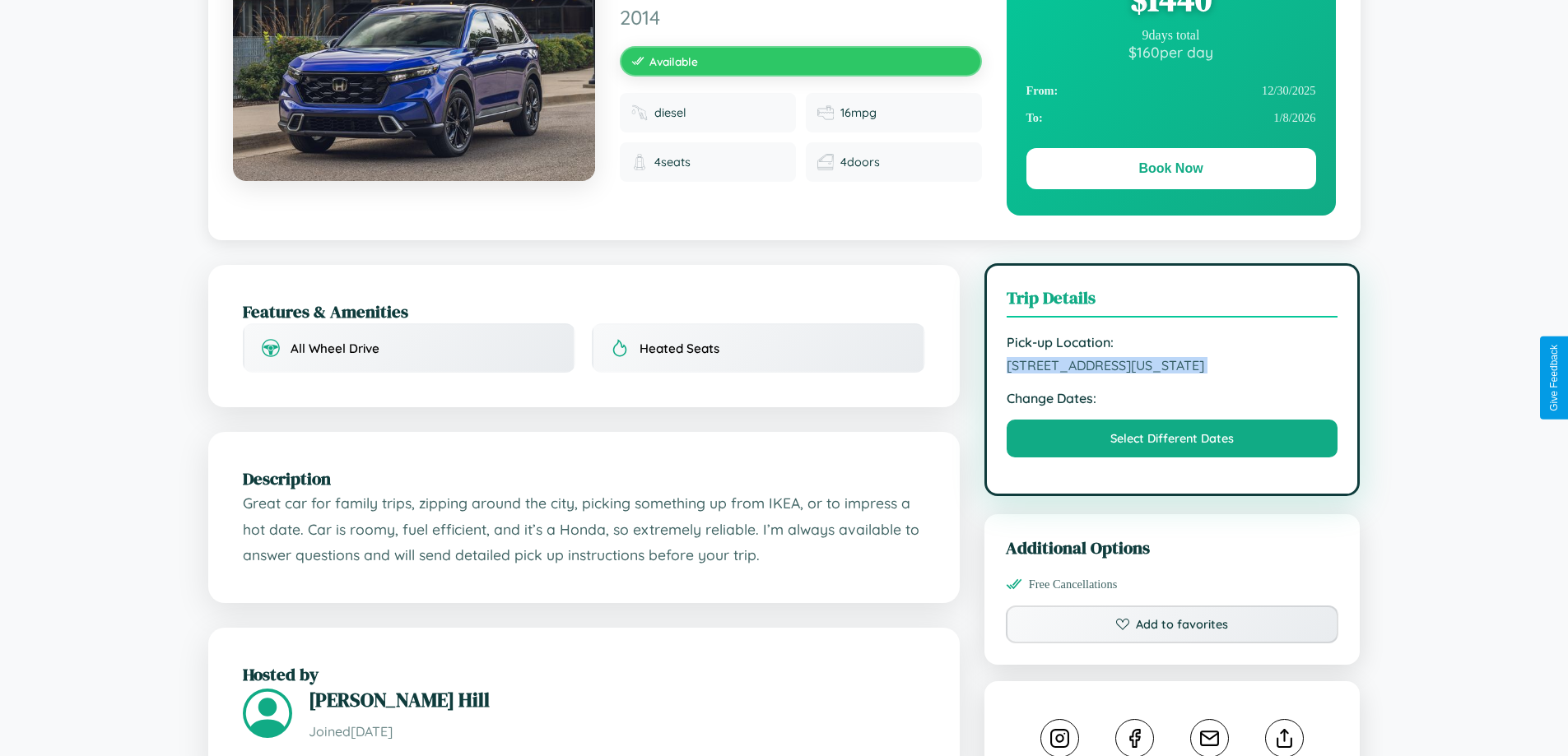
click at [1172, 373] on span "7761 High Street Boston Massachusetts 79087 United States" at bounding box center [1173, 365] width 332 height 16
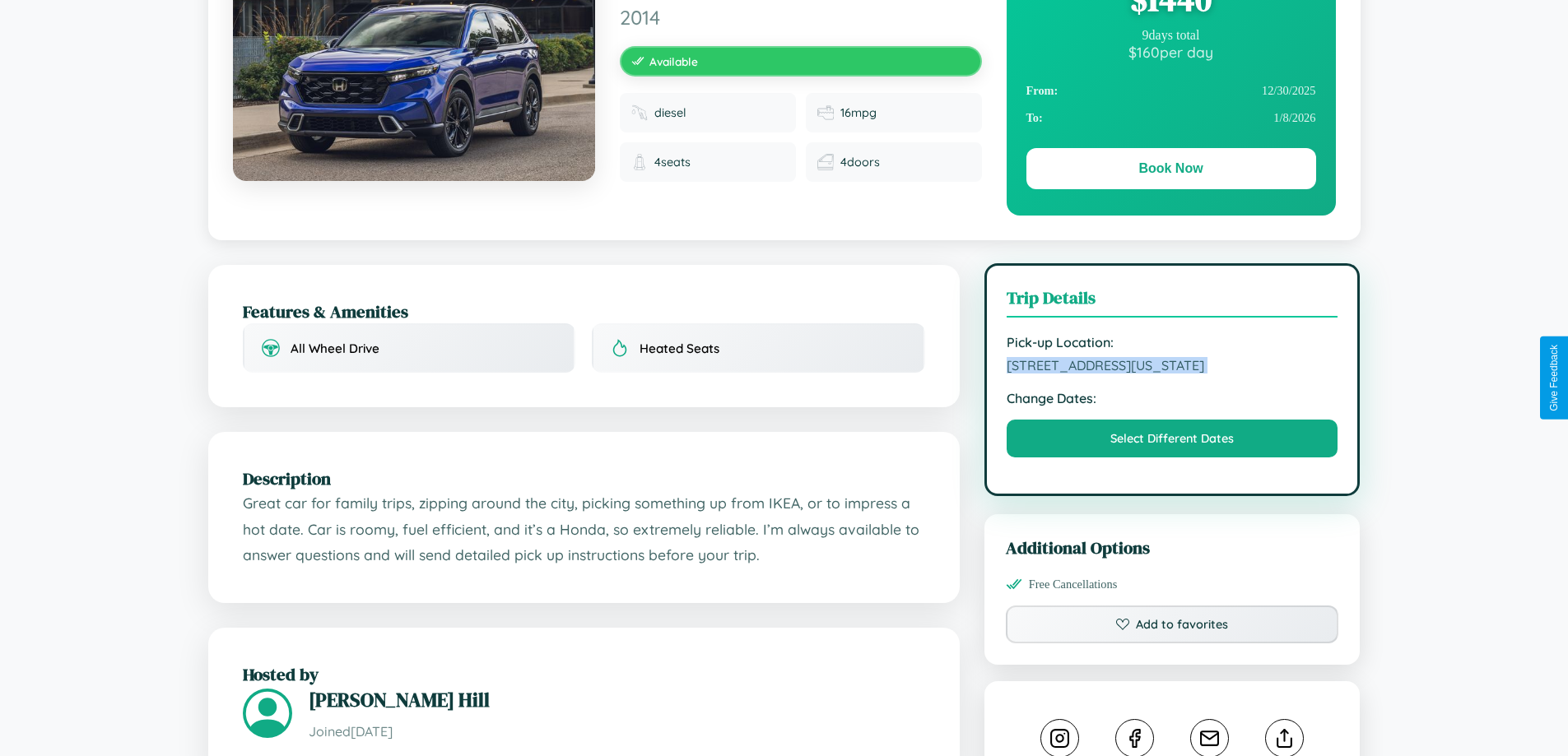
click at [1172, 373] on span "7761 High Street Boston Massachusetts 79087 United States" at bounding box center [1173, 365] width 332 height 16
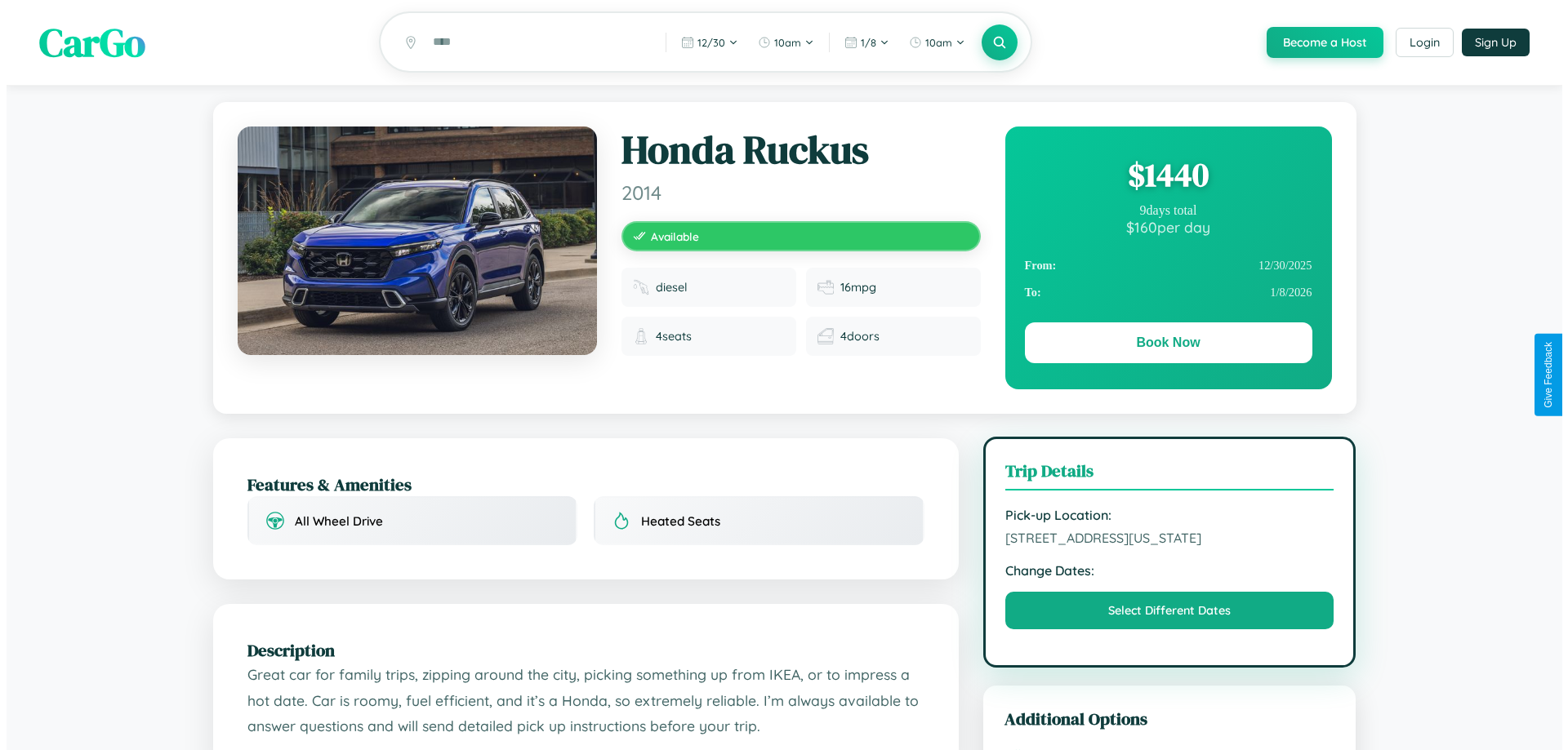
scroll to position [0, 0]
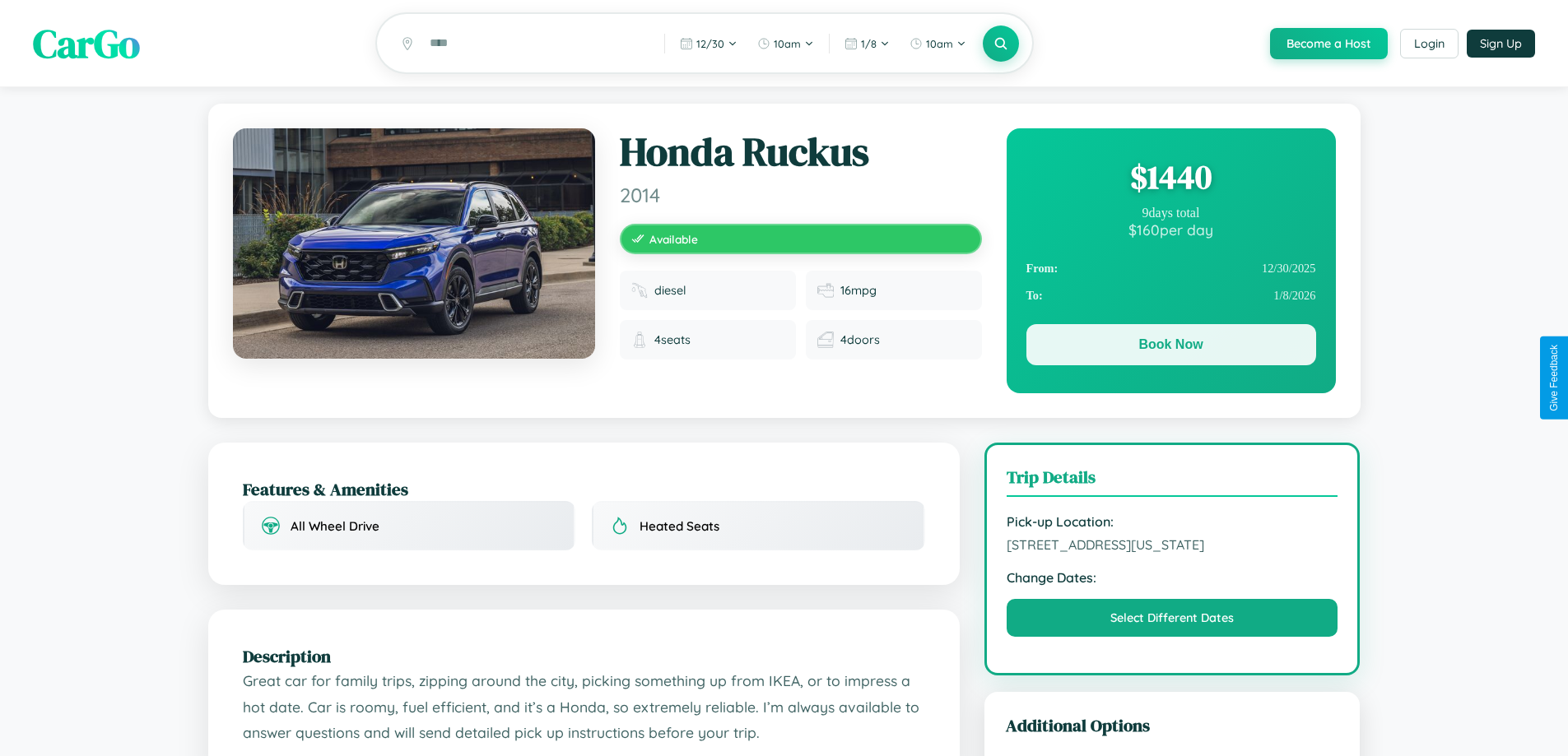
click at [1170, 347] on button "Book Now" at bounding box center [1171, 345] width 290 height 41
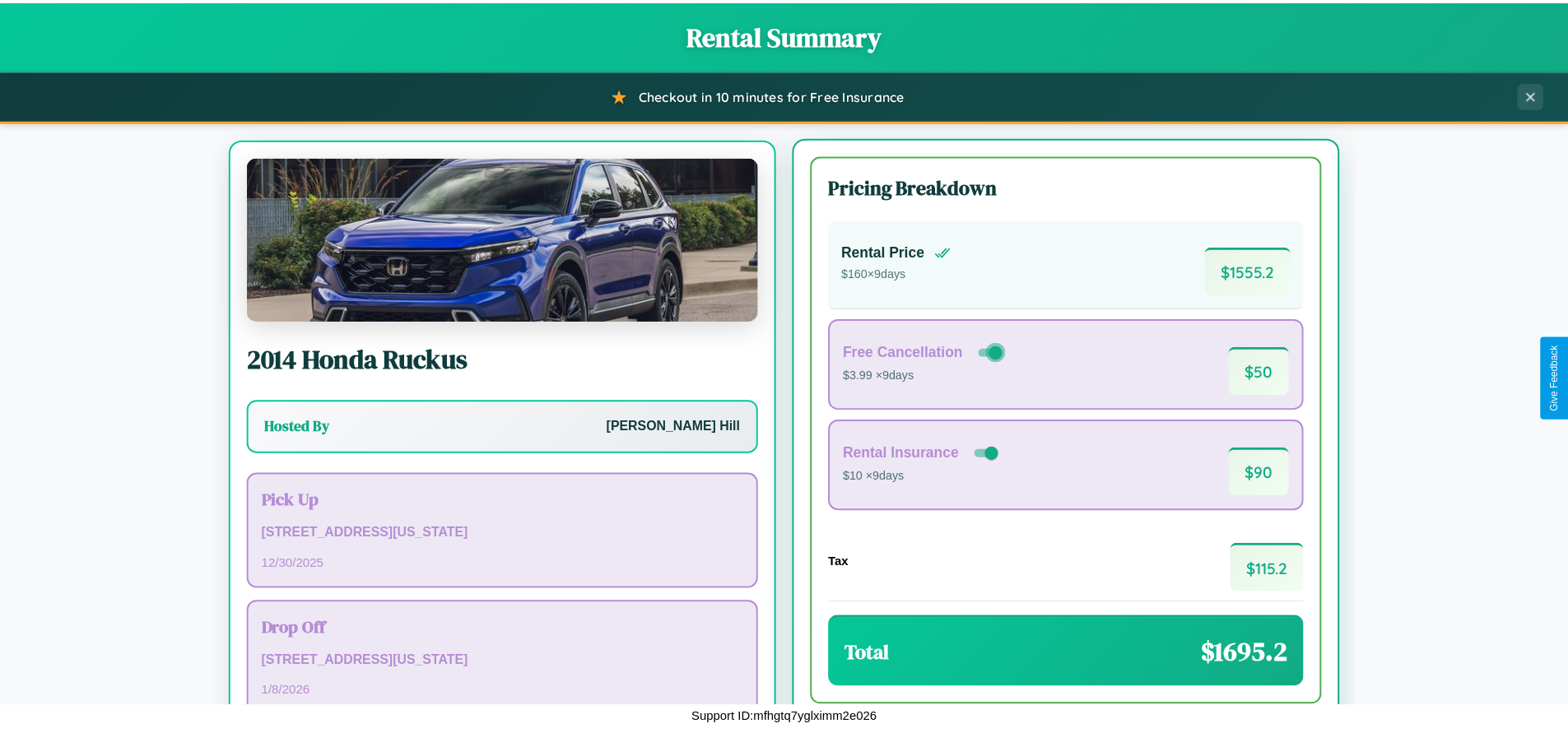
scroll to position [76, 0]
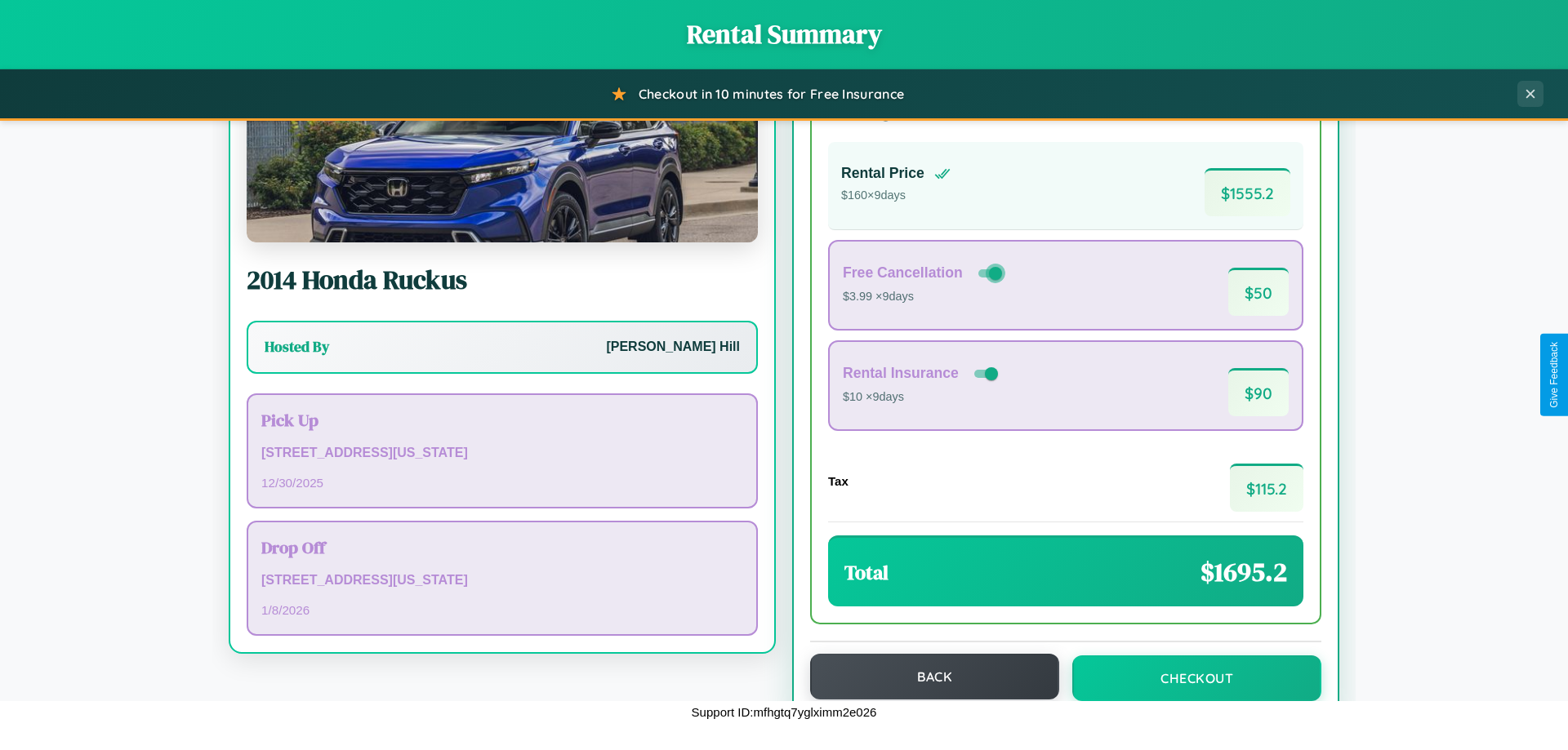
click at [926, 677] on button "Back" at bounding box center [934, 677] width 249 height 45
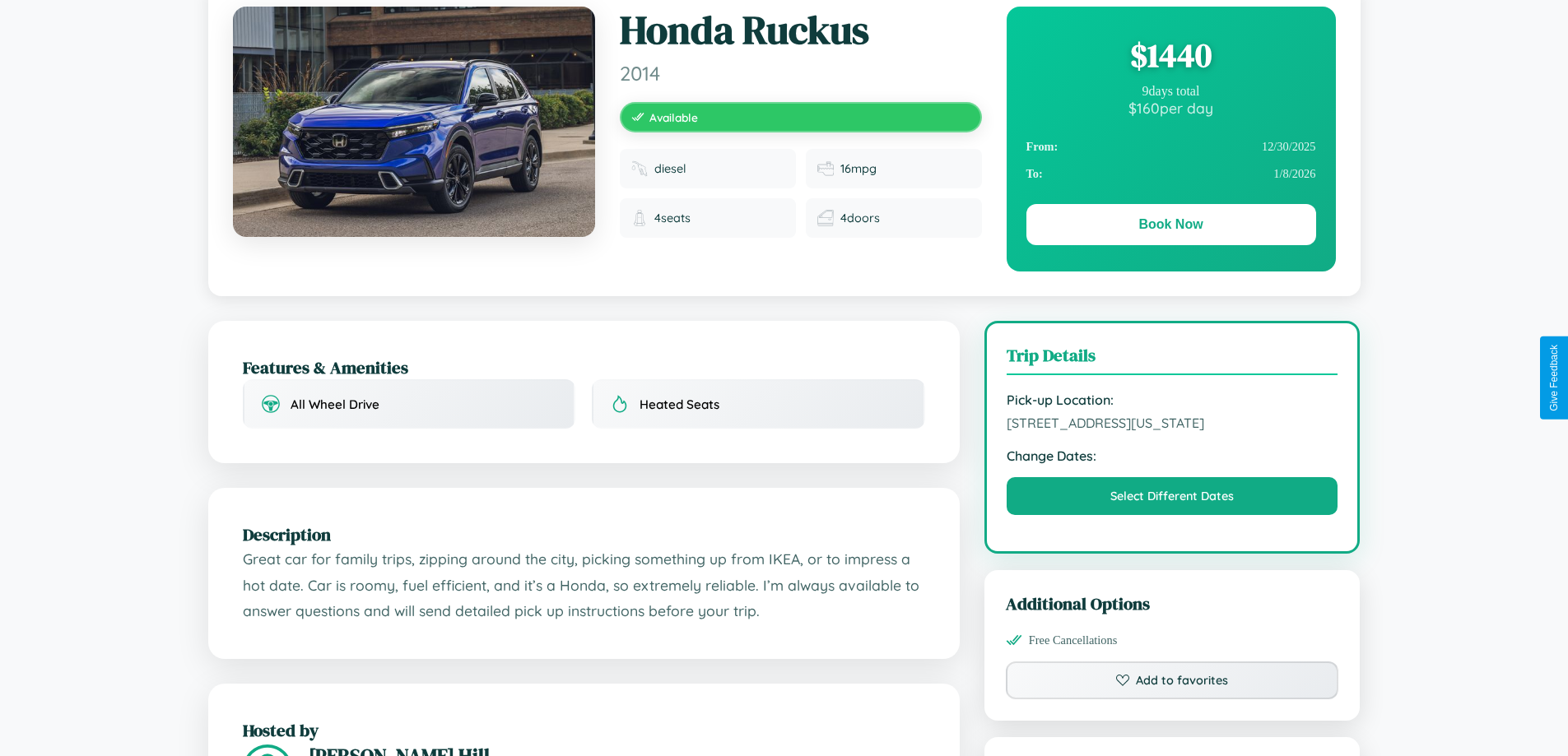
scroll to position [178, 0]
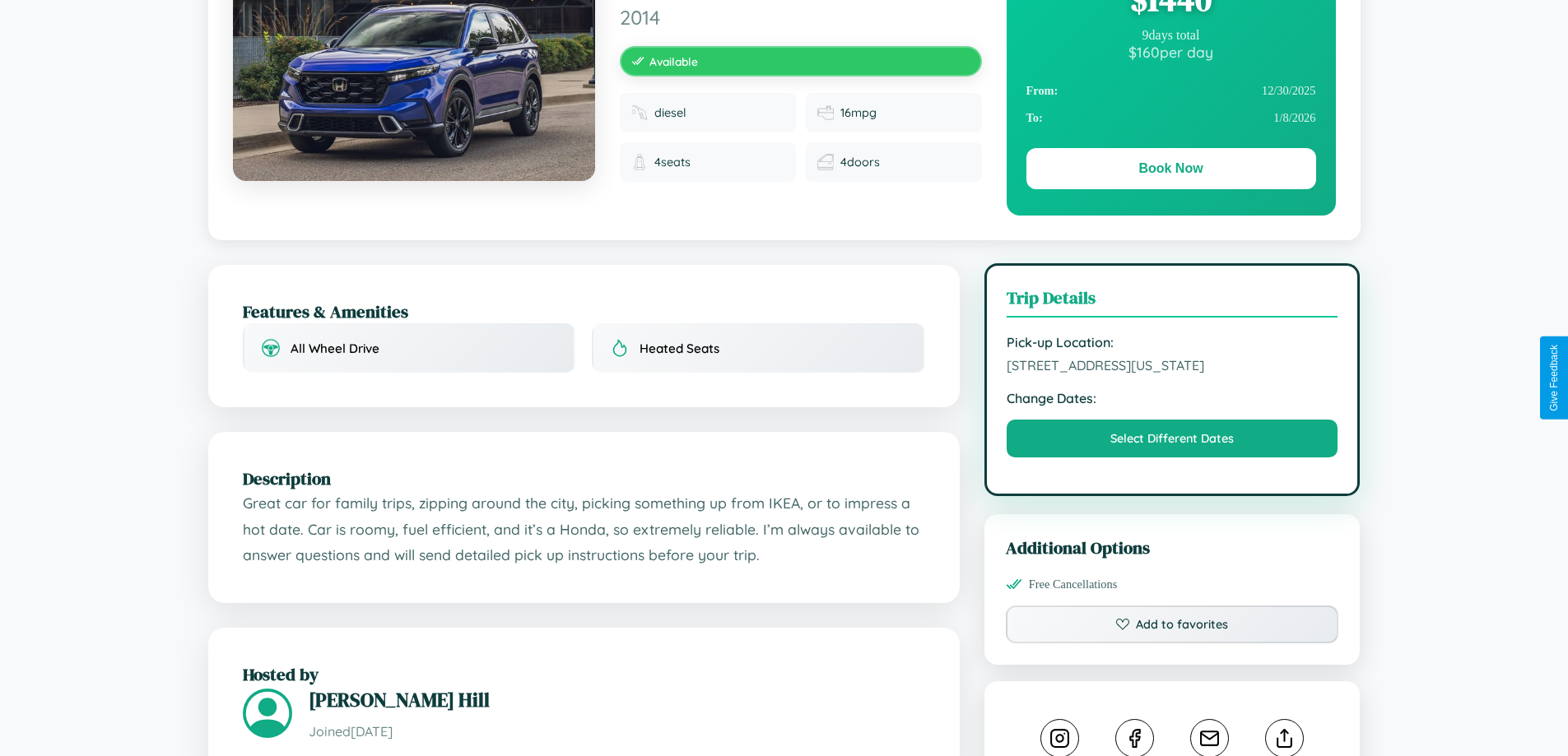
click at [1172, 373] on span "7761 High Street Boston Massachusetts 79087 United States" at bounding box center [1173, 365] width 332 height 16
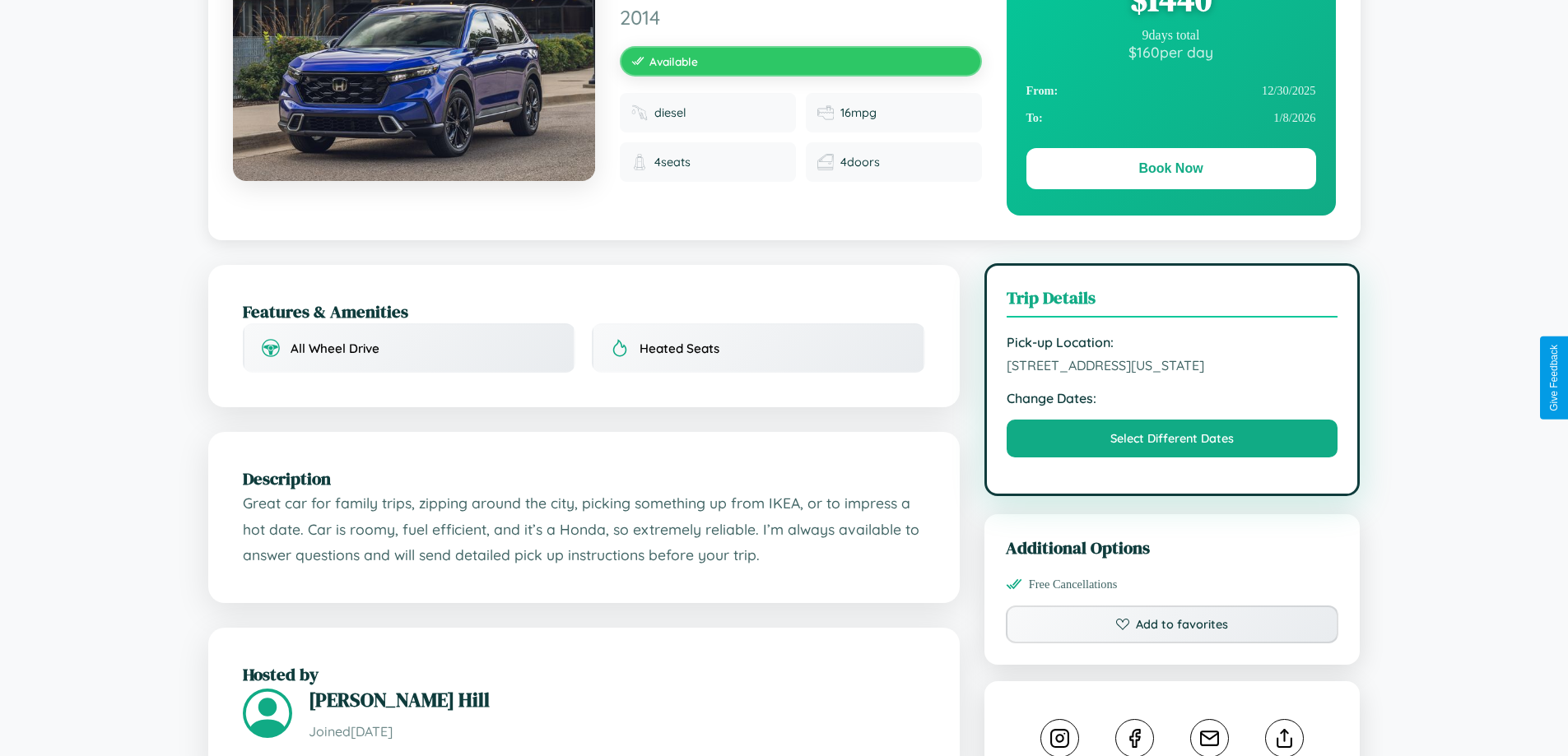
click at [1172, 373] on span "7761 High Street Boston Massachusetts 79087 United States" at bounding box center [1173, 365] width 332 height 16
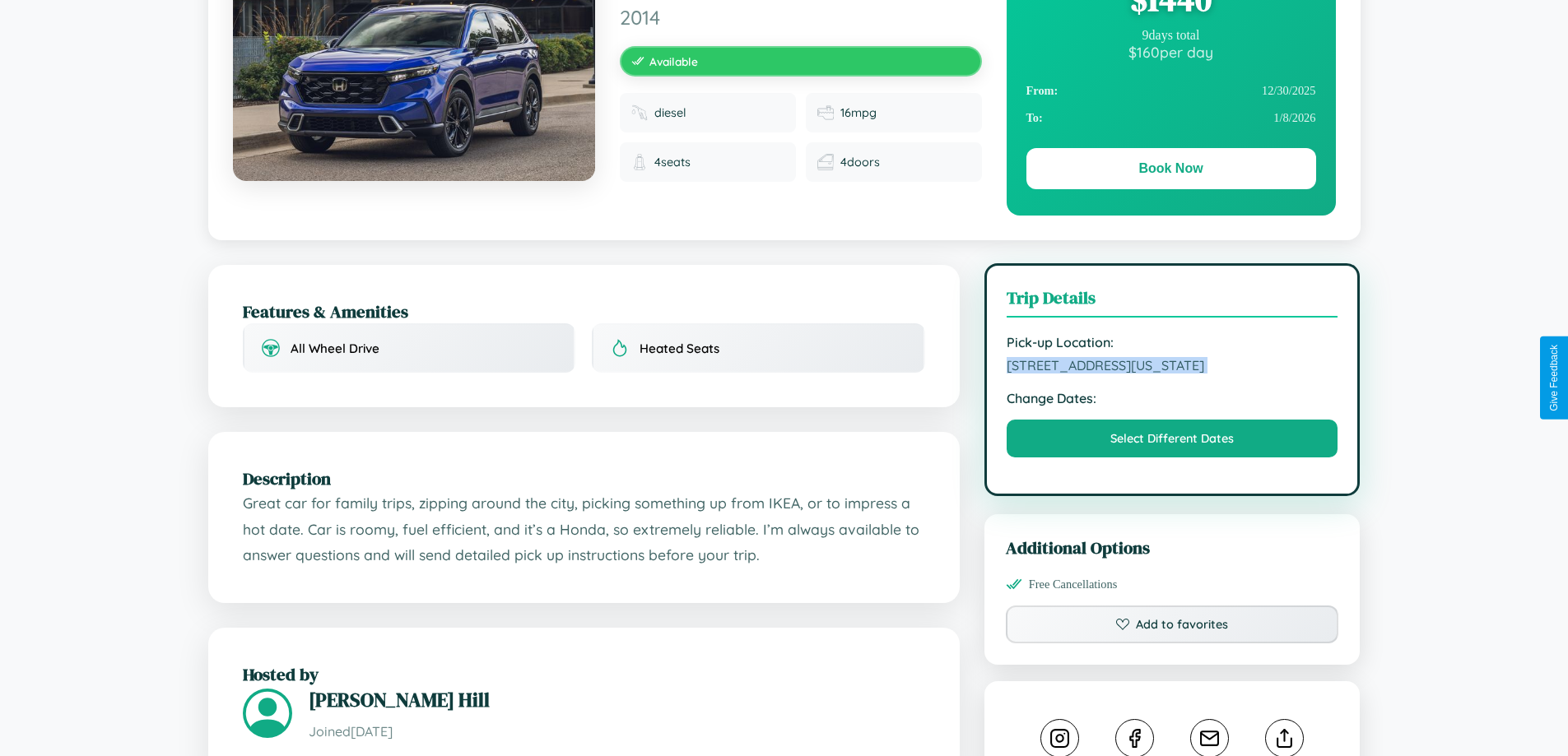
click at [1172, 373] on span "7761 High Street Boston Massachusetts 79087 United States" at bounding box center [1173, 365] width 332 height 16
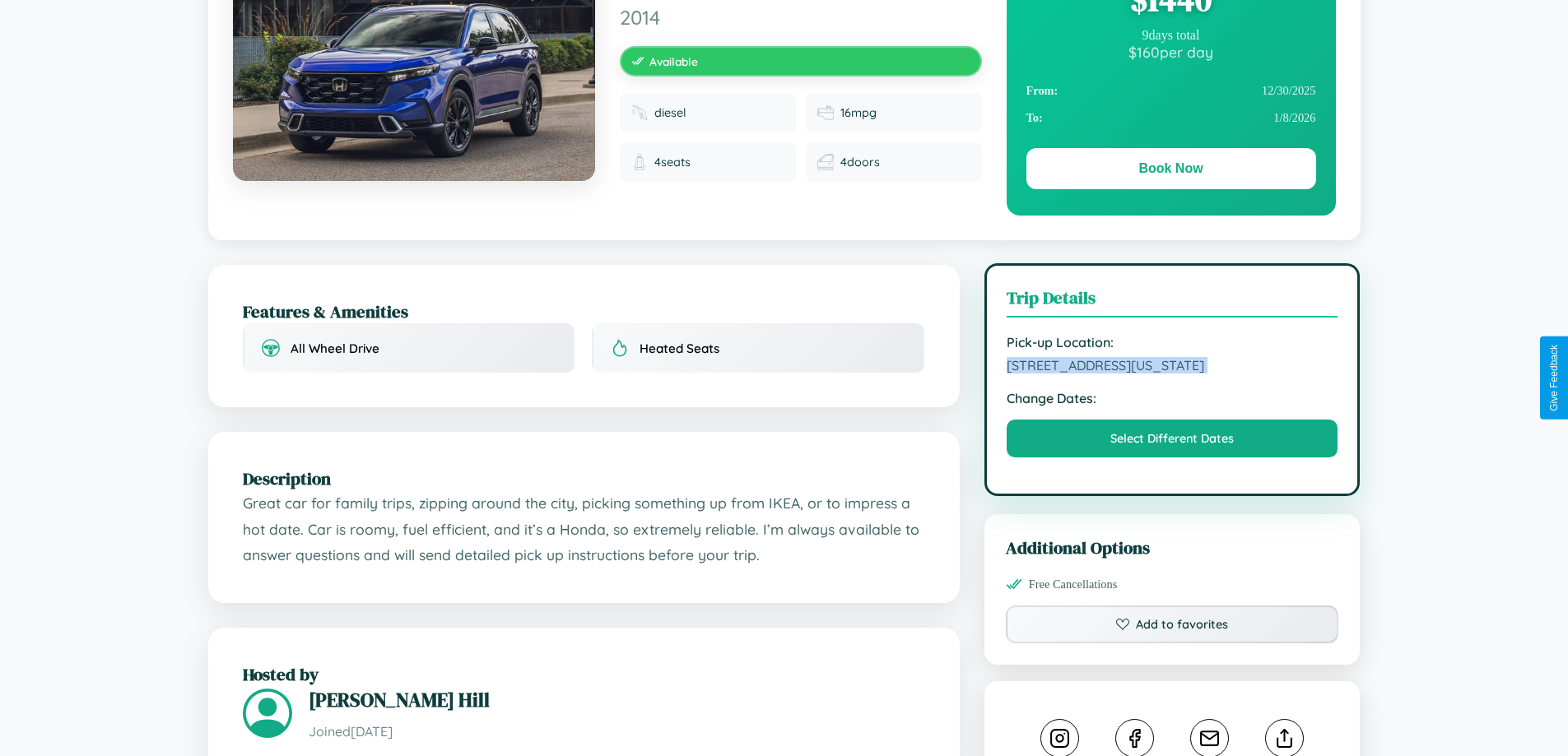
click at [1172, 373] on span "7761 High Street Boston Massachusetts 79087 United States" at bounding box center [1173, 365] width 332 height 16
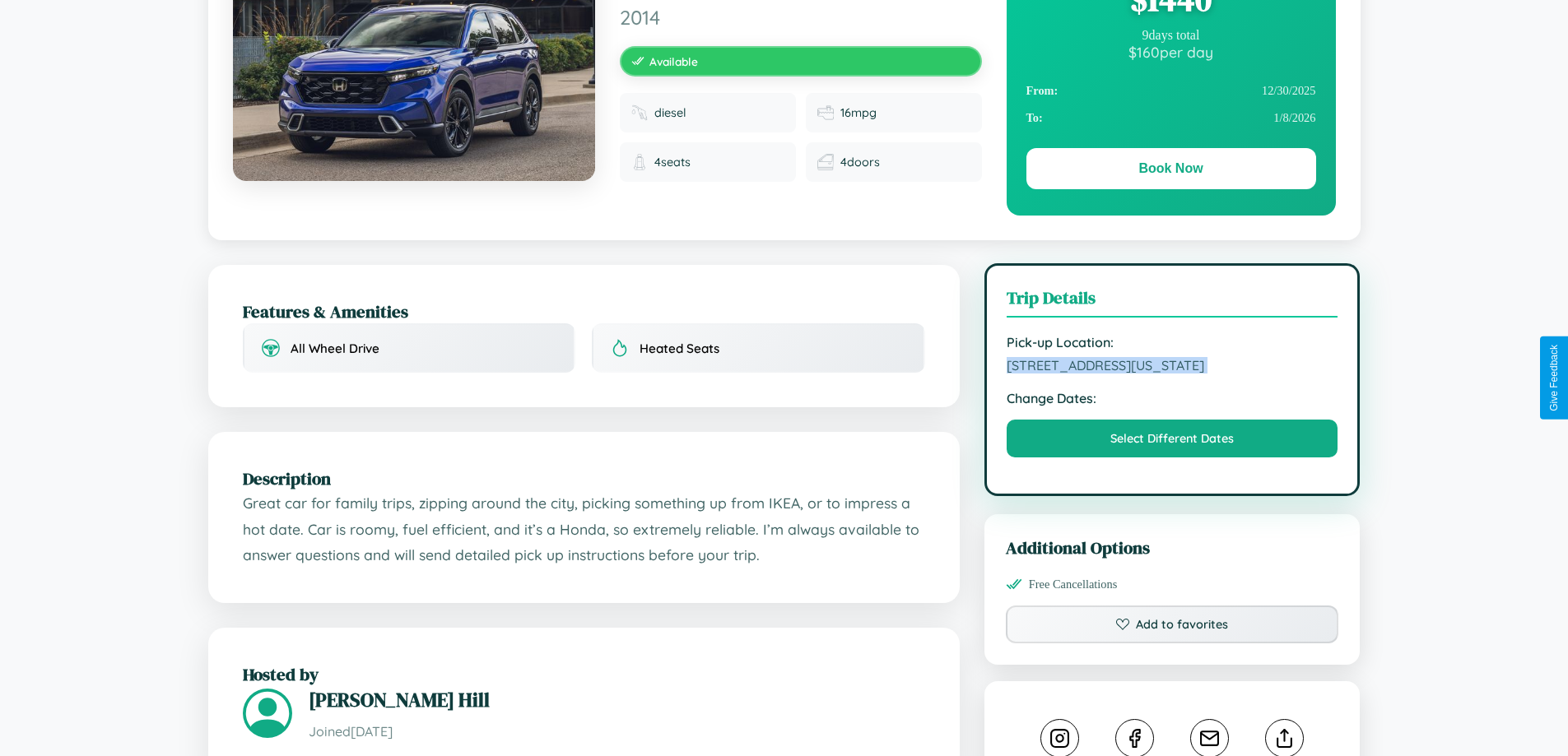
click at [1172, 373] on span "7761 High Street Boston Massachusetts 79087 United States" at bounding box center [1173, 365] width 332 height 16
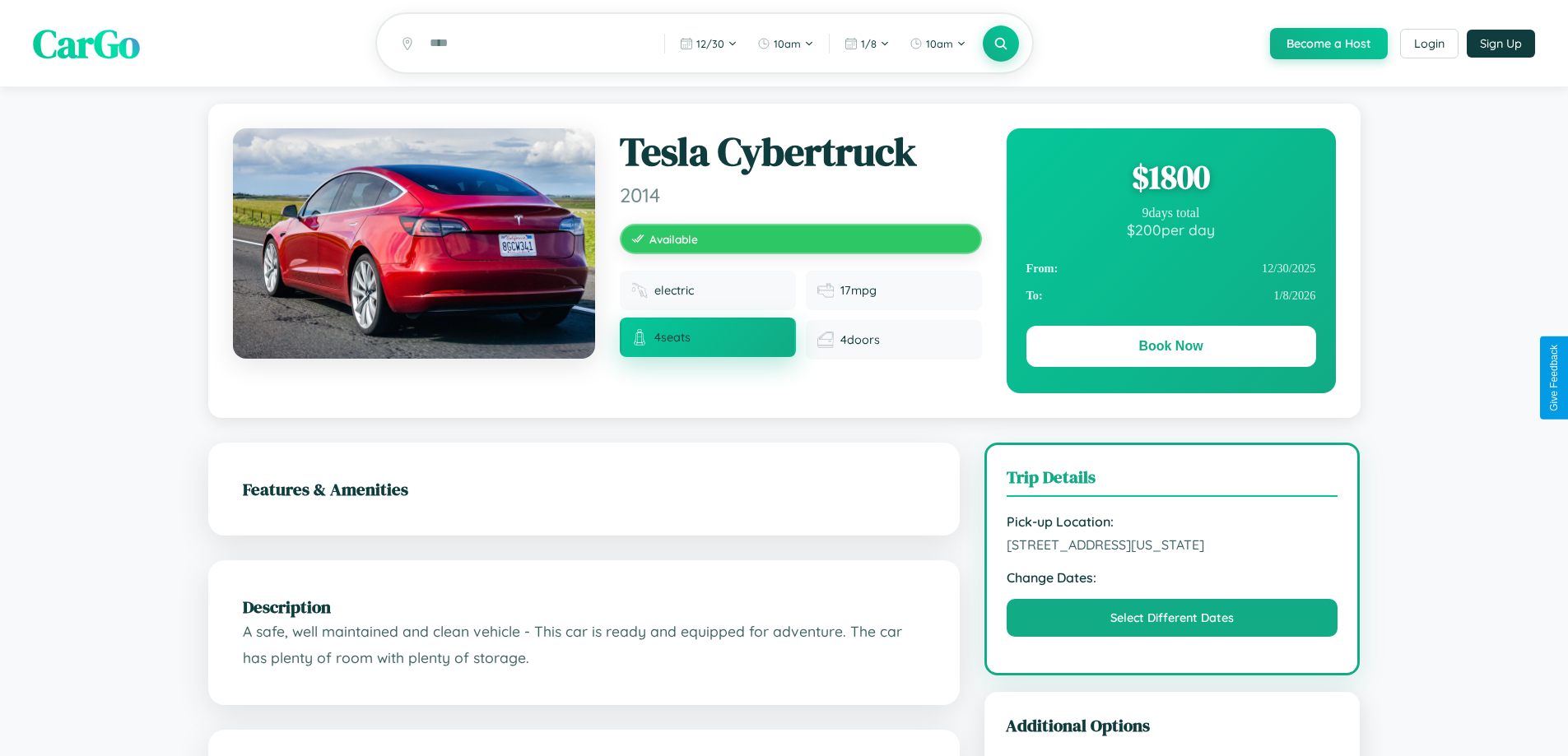
scroll to position [932, 0]
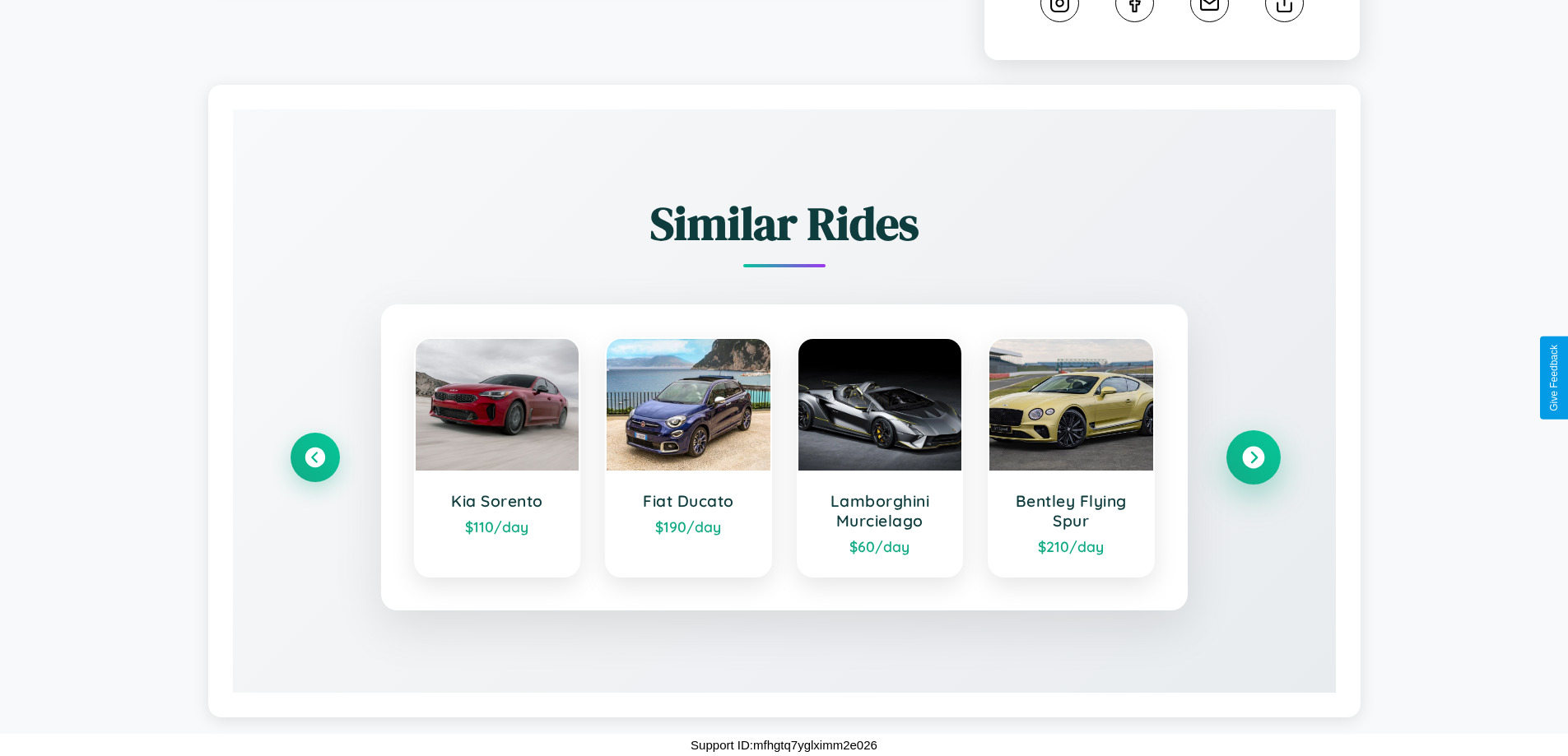
click at [1253, 458] on icon at bounding box center [1253, 458] width 22 height 22
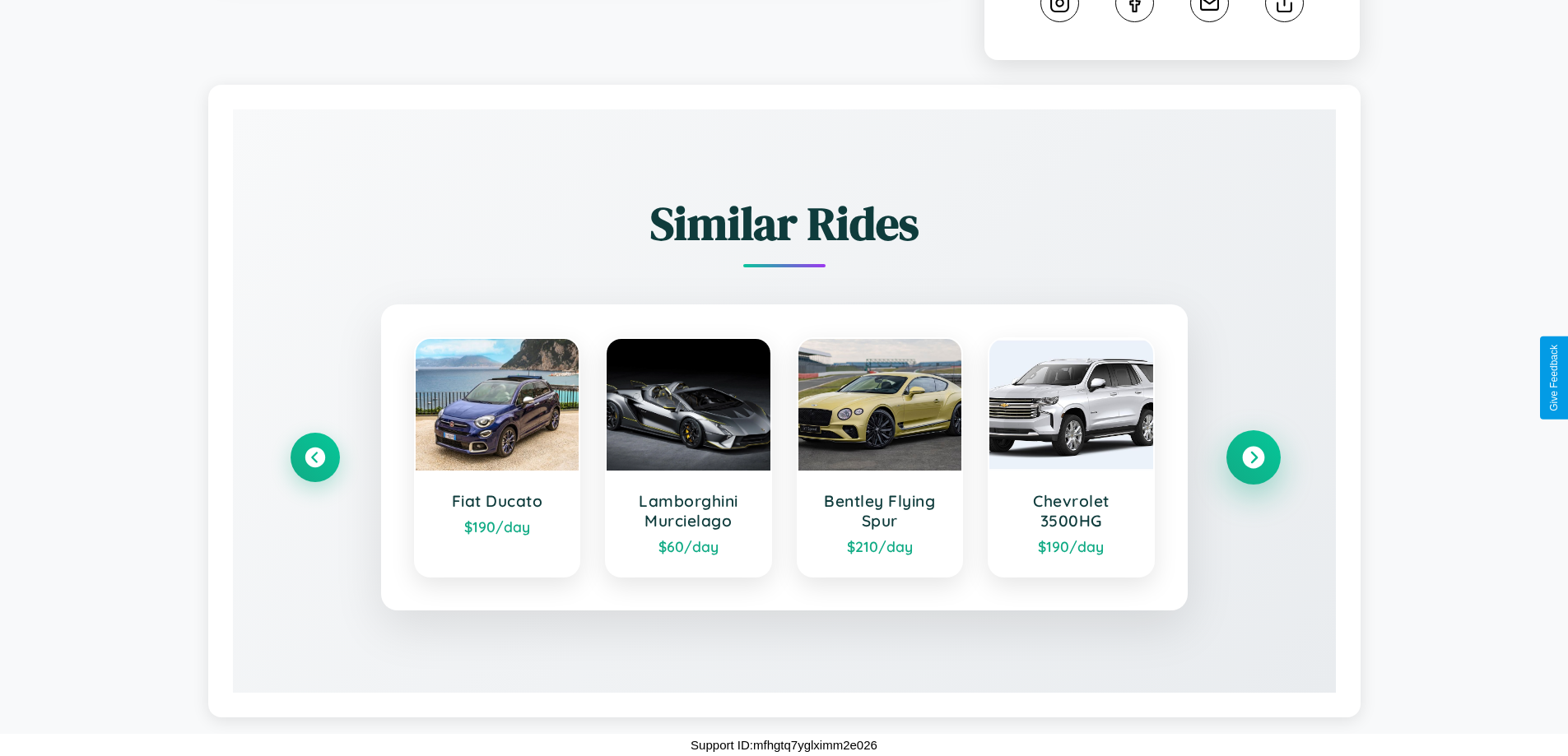
click at [1253, 458] on icon at bounding box center [1253, 458] width 22 height 22
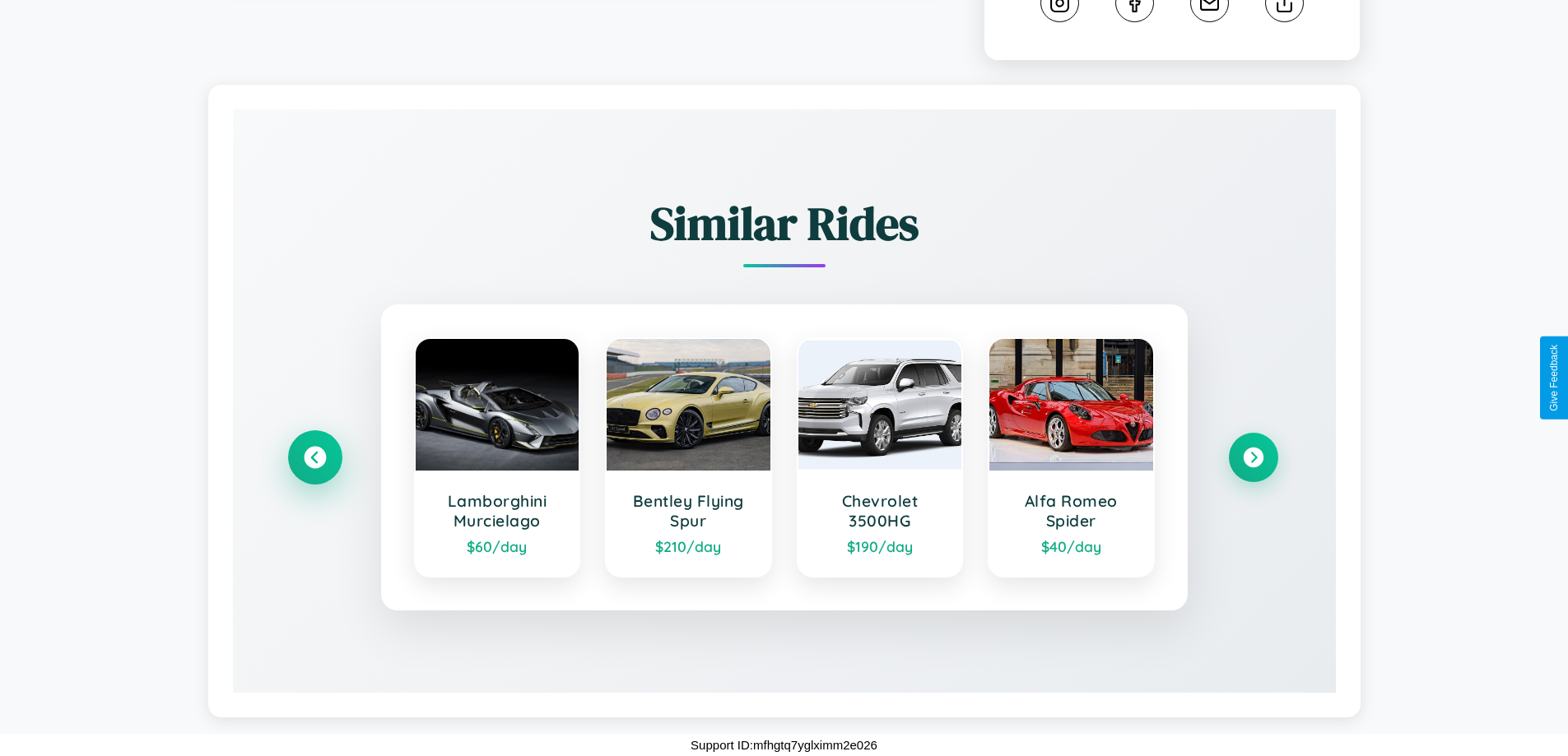
click at [314, 458] on icon at bounding box center [315, 458] width 22 height 22
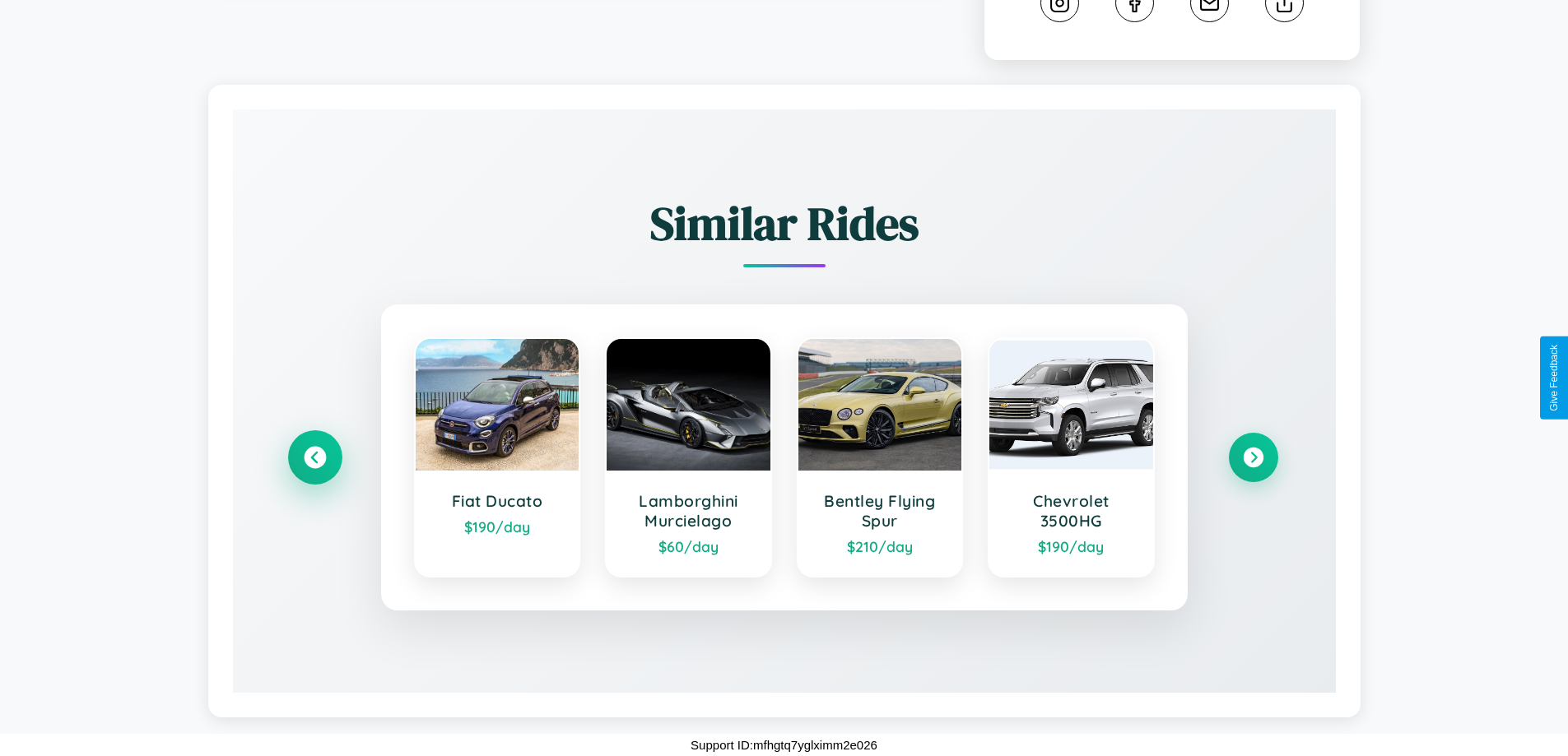
click at [314, 458] on icon at bounding box center [315, 458] width 22 height 22
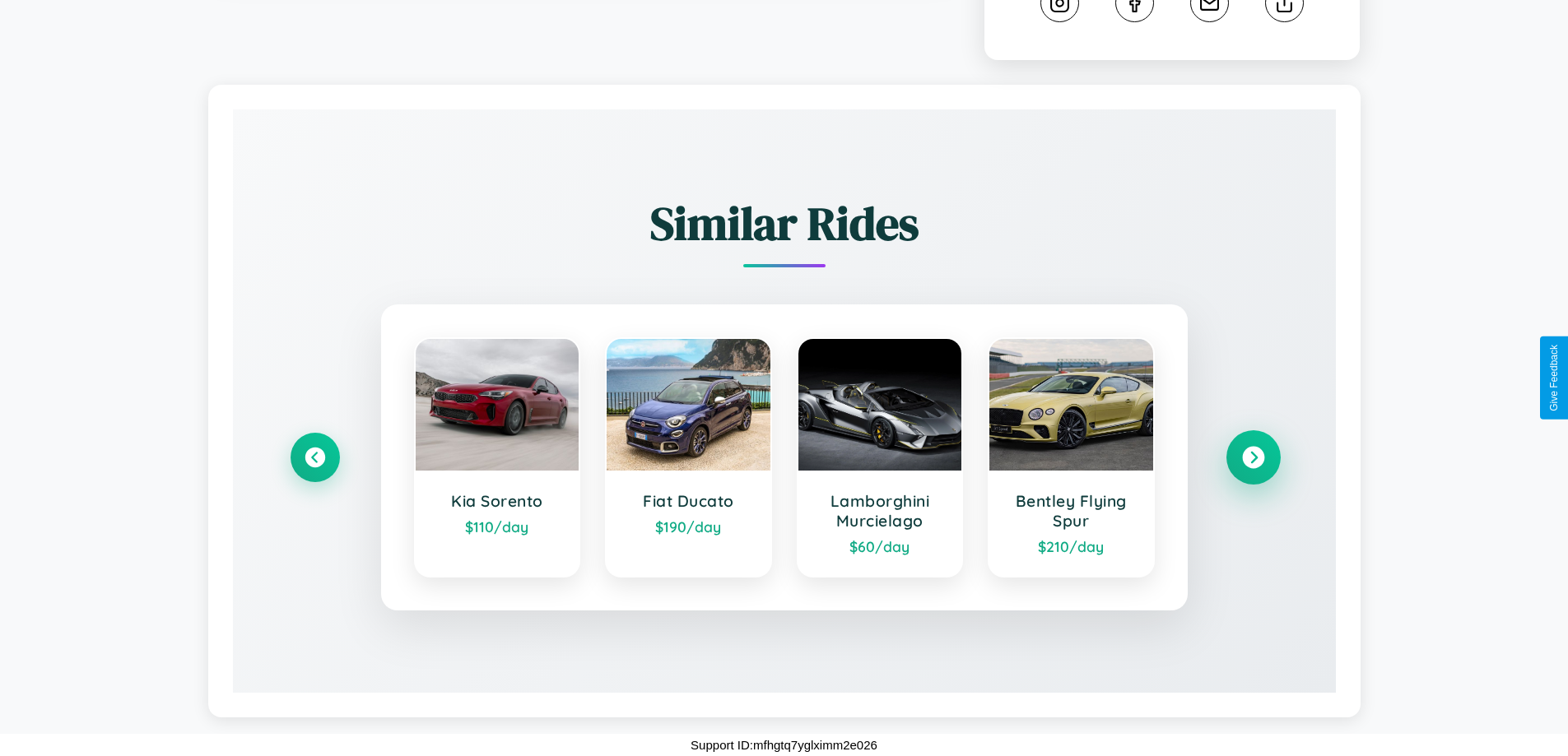
click at [1253, 458] on icon at bounding box center [1253, 458] width 22 height 22
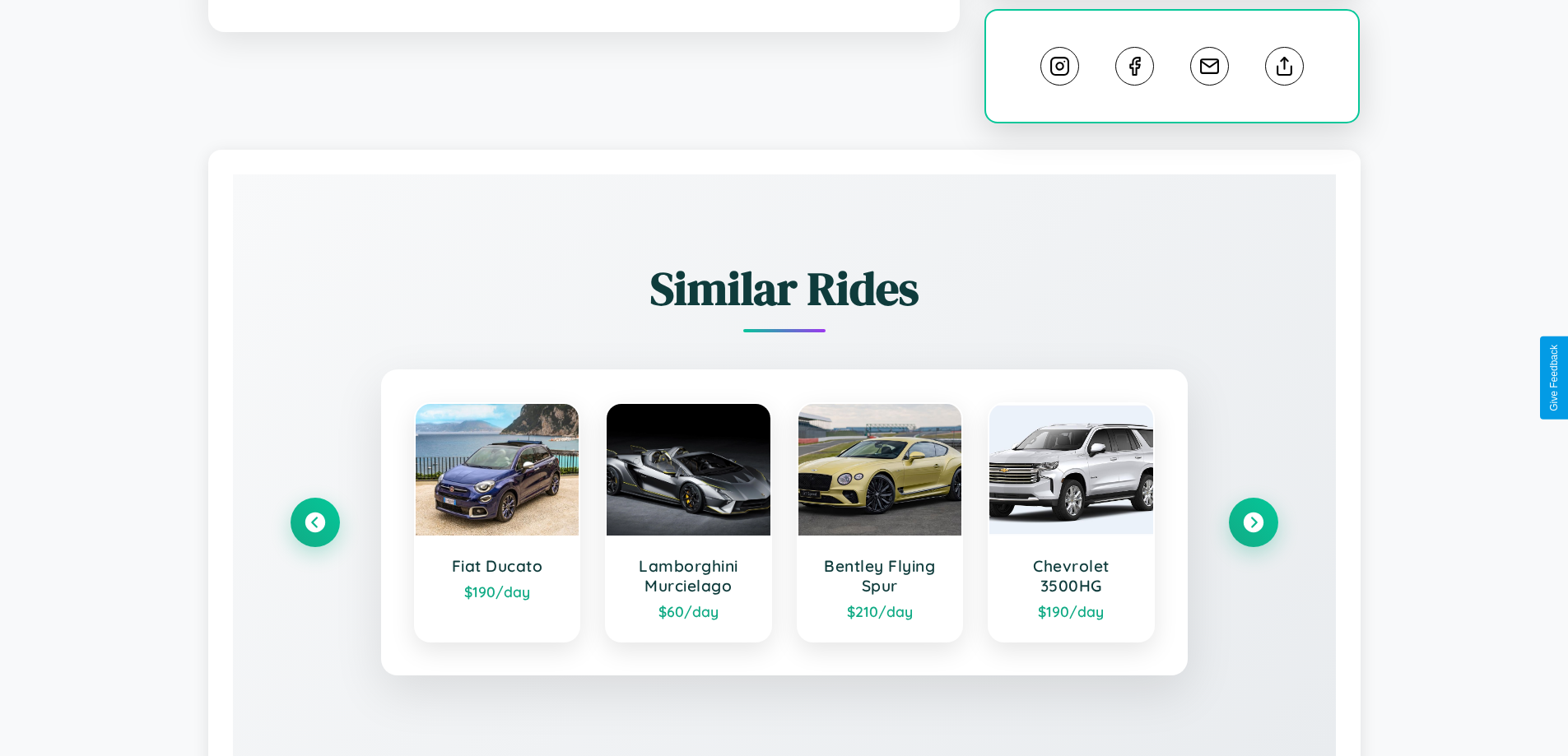
scroll to position [557, 0]
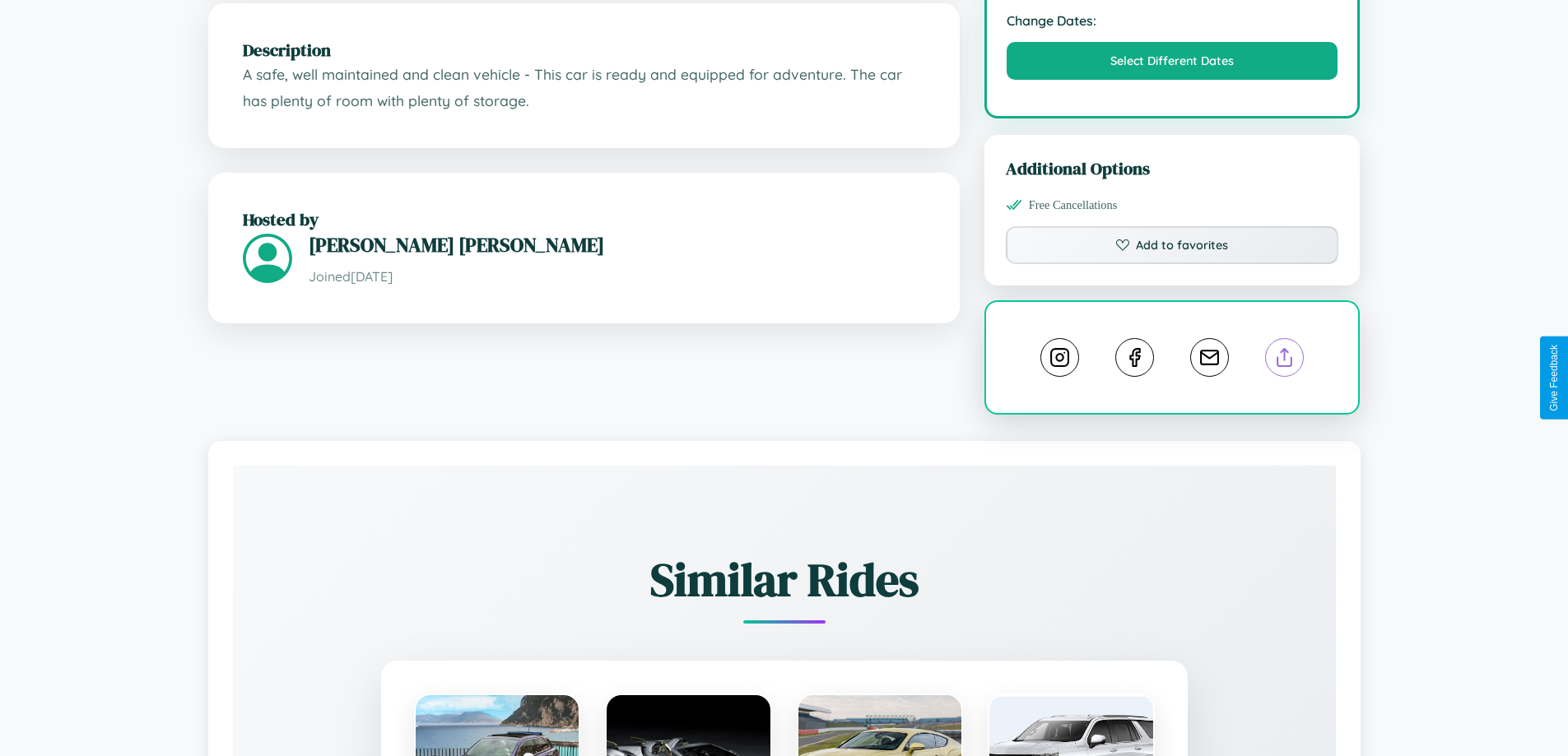
click at [1285, 361] on line at bounding box center [1285, 355] width 0 height 12
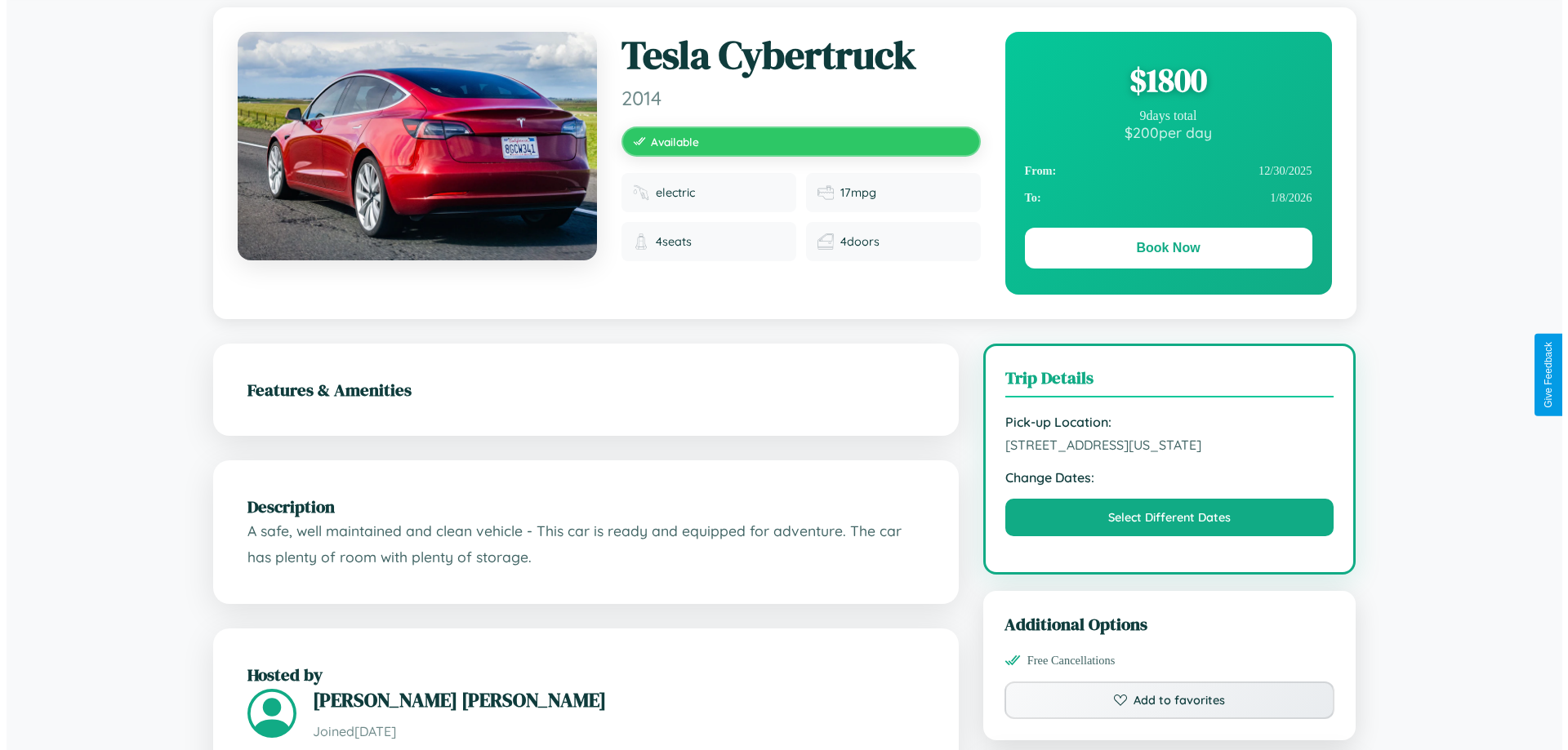
scroll to position [0, 0]
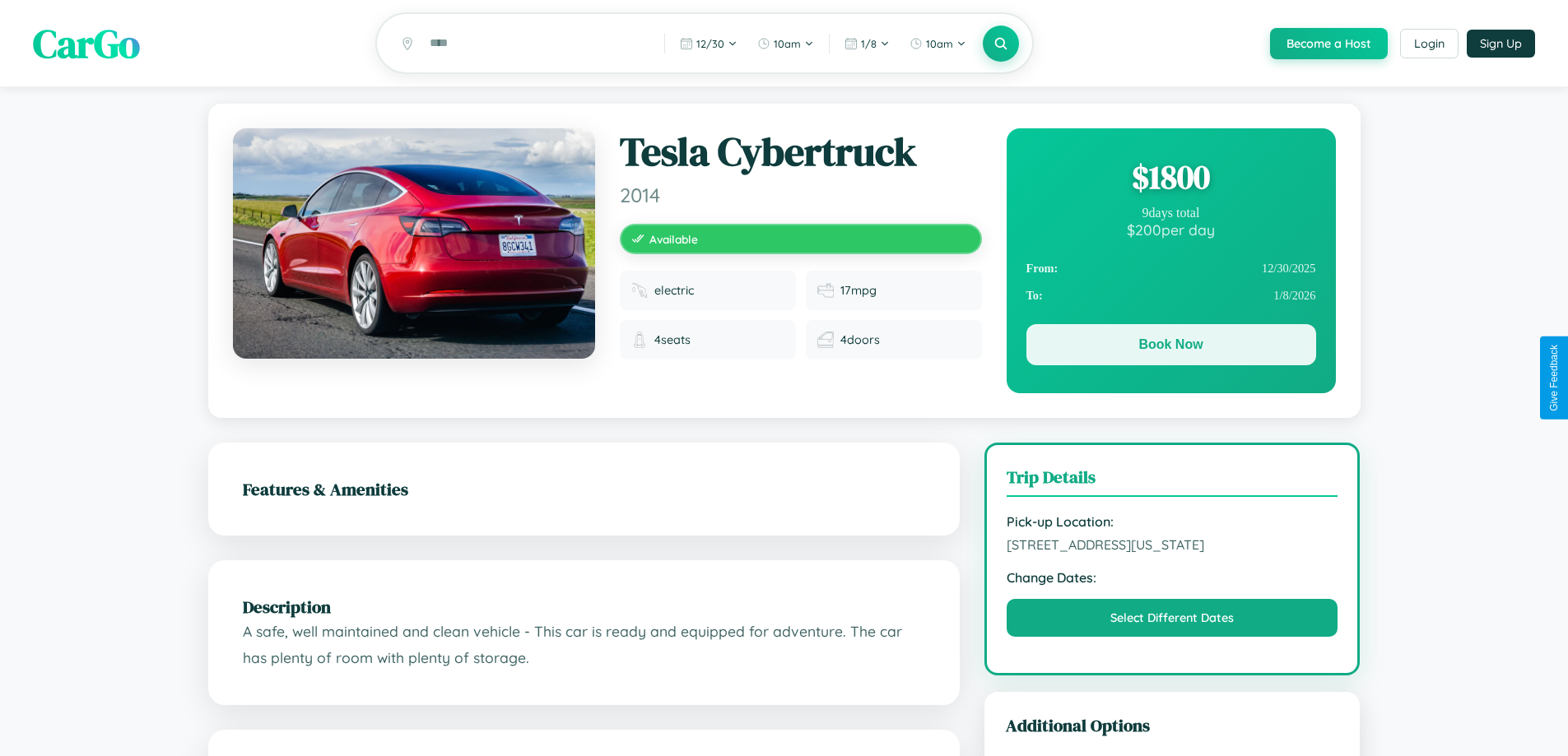
click at [1170, 347] on button "Book Now" at bounding box center [1171, 345] width 290 height 41
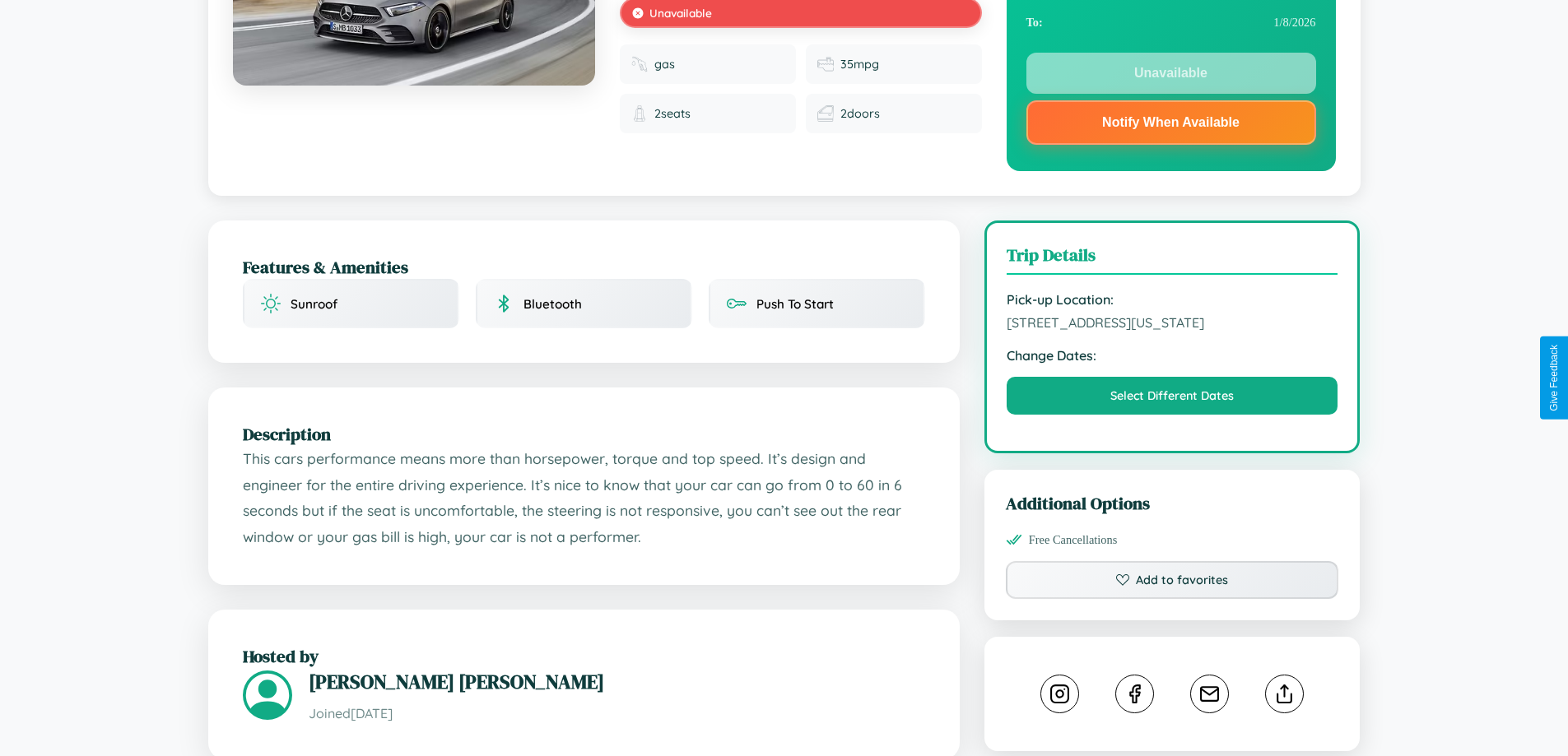
scroll to position [494, 0]
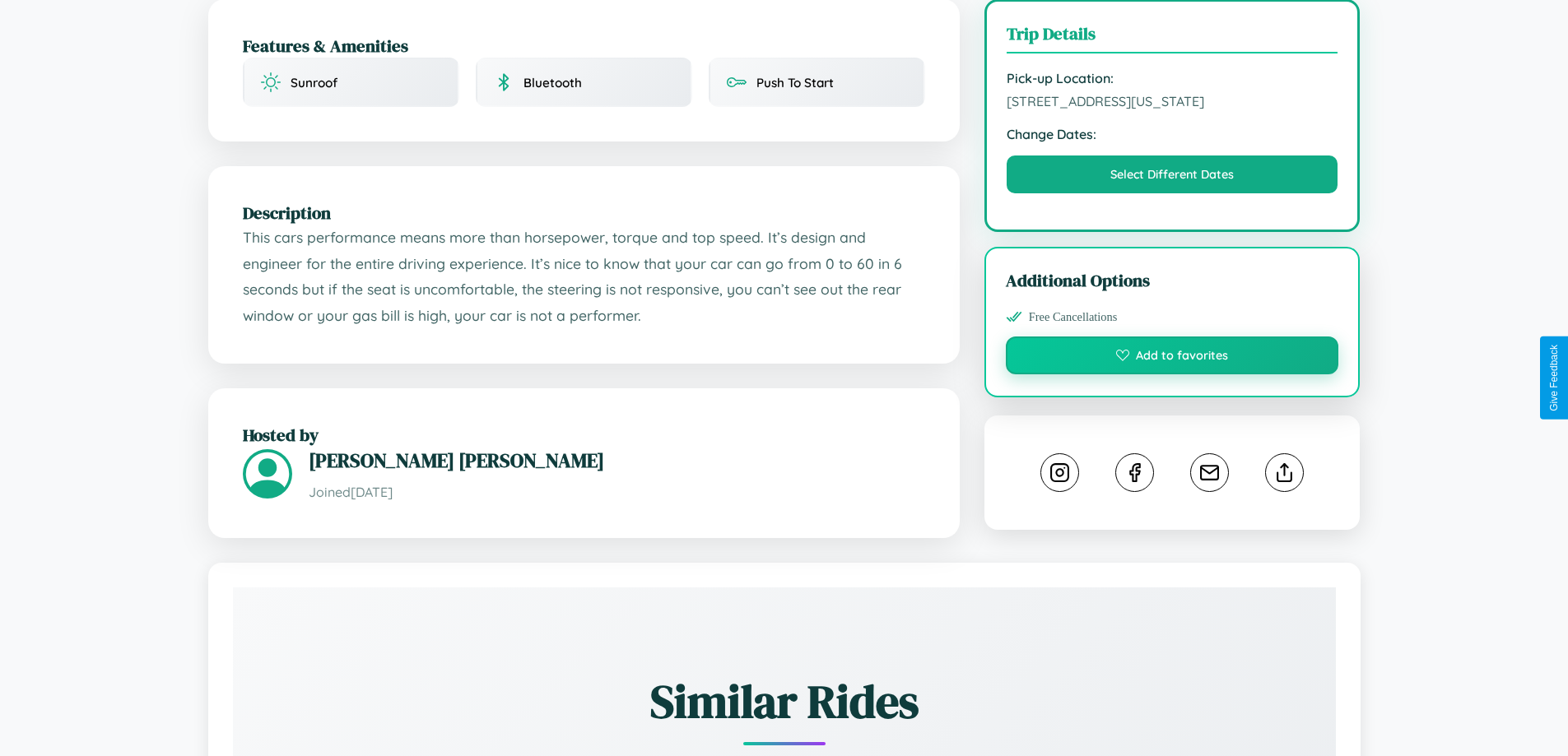
click at [1172, 374] on button "Add to favorites" at bounding box center [1173, 356] width 334 height 38
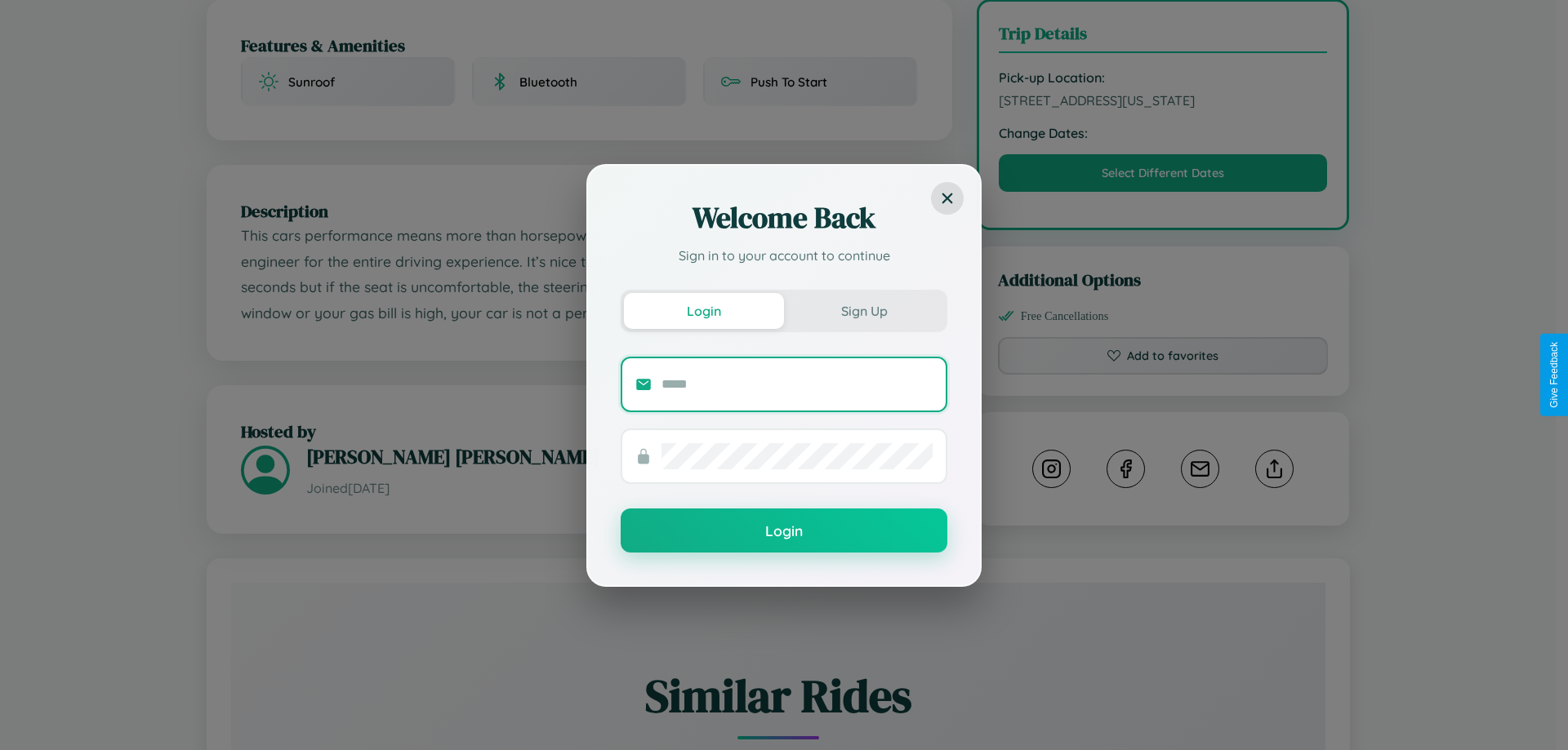
click at [797, 384] on input "text" at bounding box center [796, 384] width 271 height 26
type input "**********"
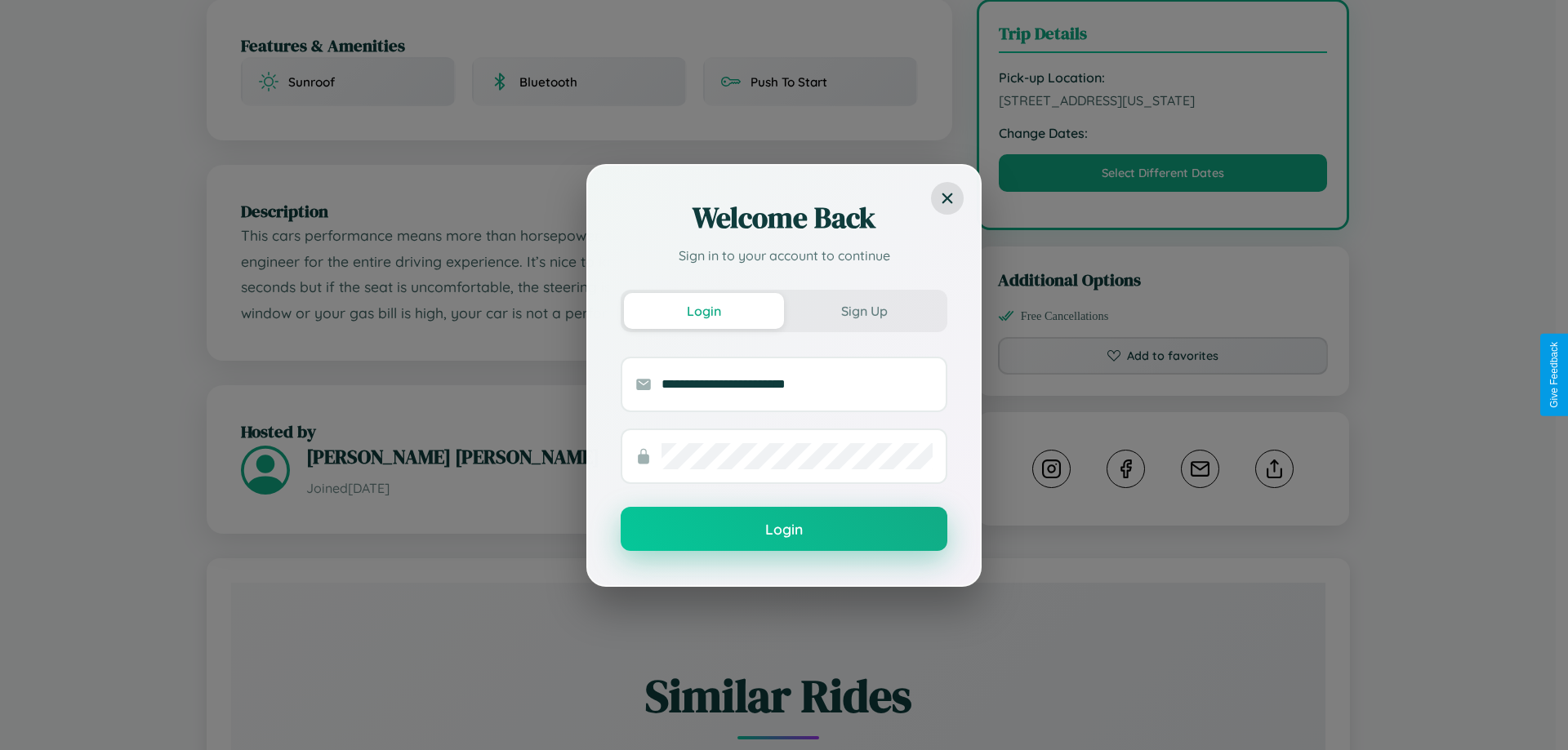
click at [784, 529] on button "Login" at bounding box center [784, 529] width 327 height 44
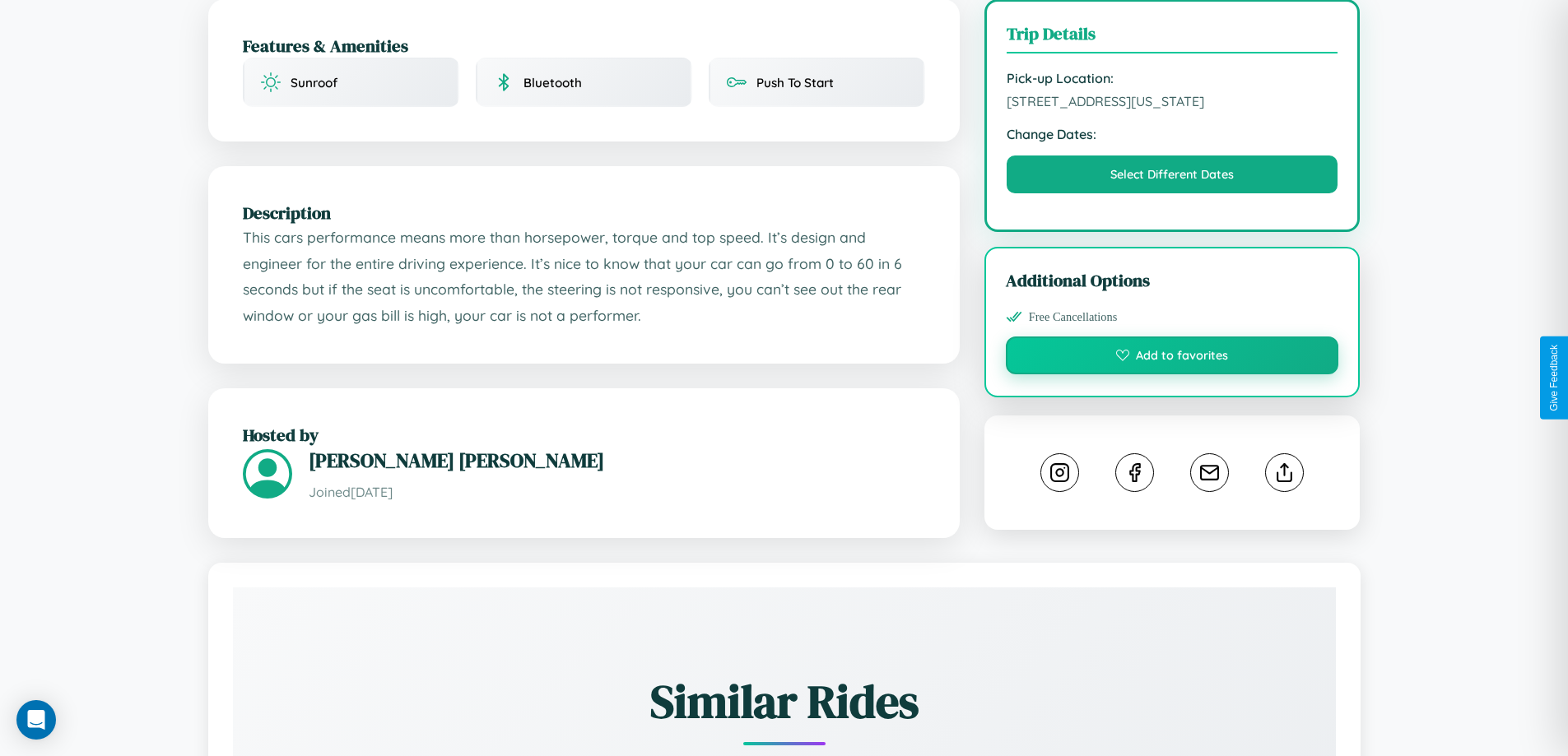
click at [1172, 374] on button "Add to favorites" at bounding box center [1173, 356] width 334 height 38
